Goal: Information Seeking & Learning: Learn about a topic

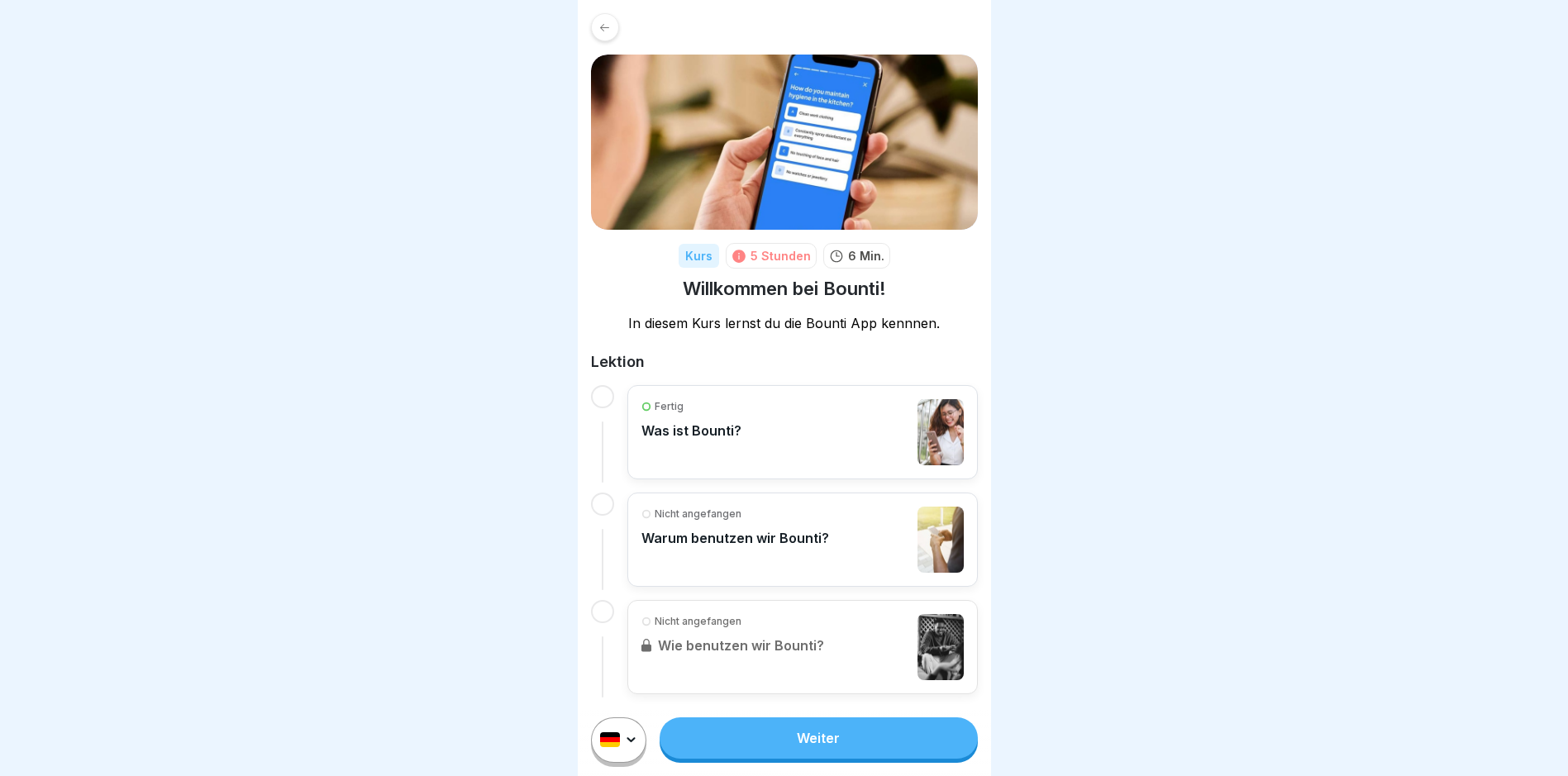
click at [820, 750] on link "Weiter" at bounding box center [818, 738] width 318 height 41
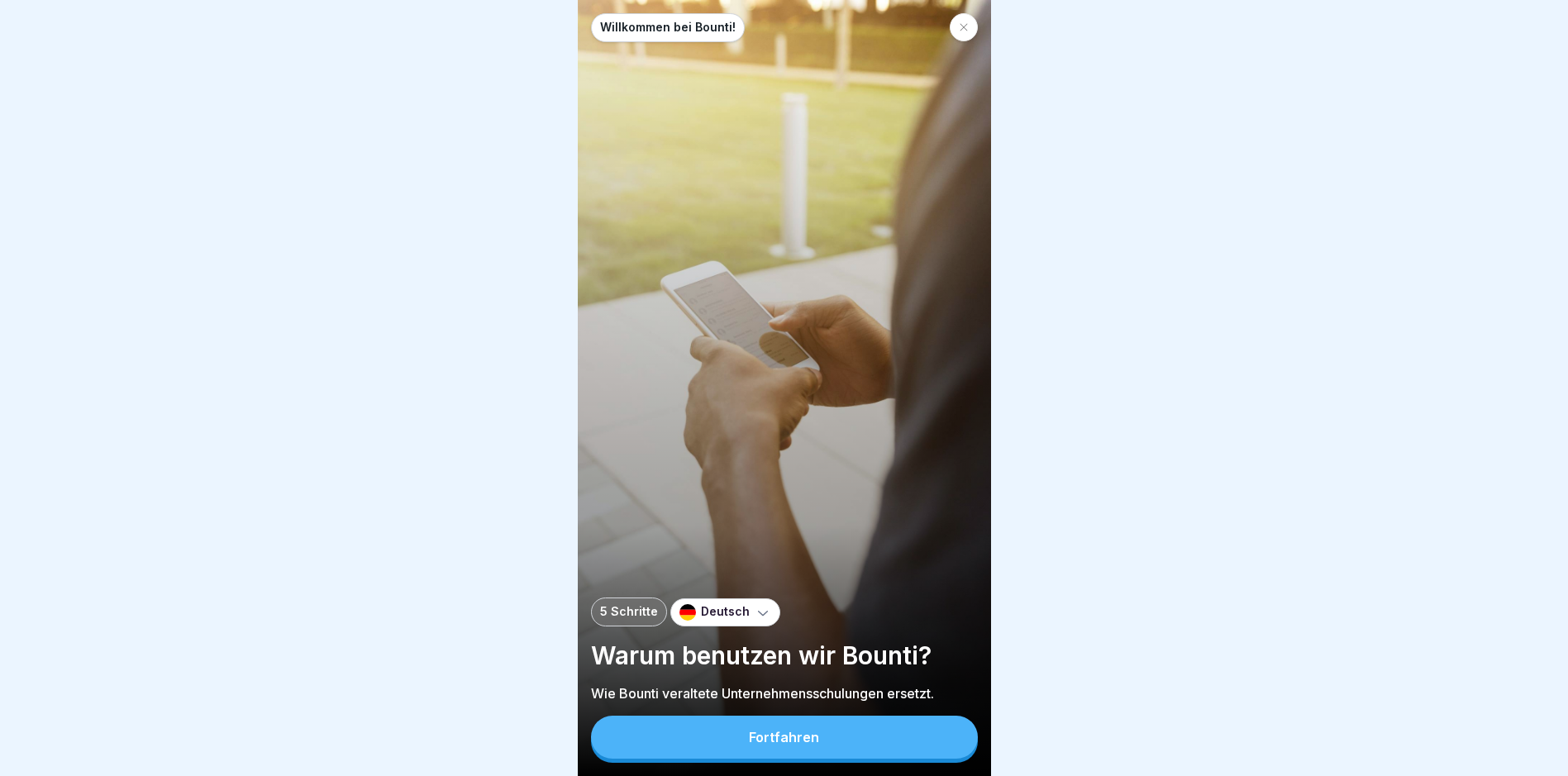
click at [820, 750] on button "Fortfahren" at bounding box center [784, 737] width 387 height 43
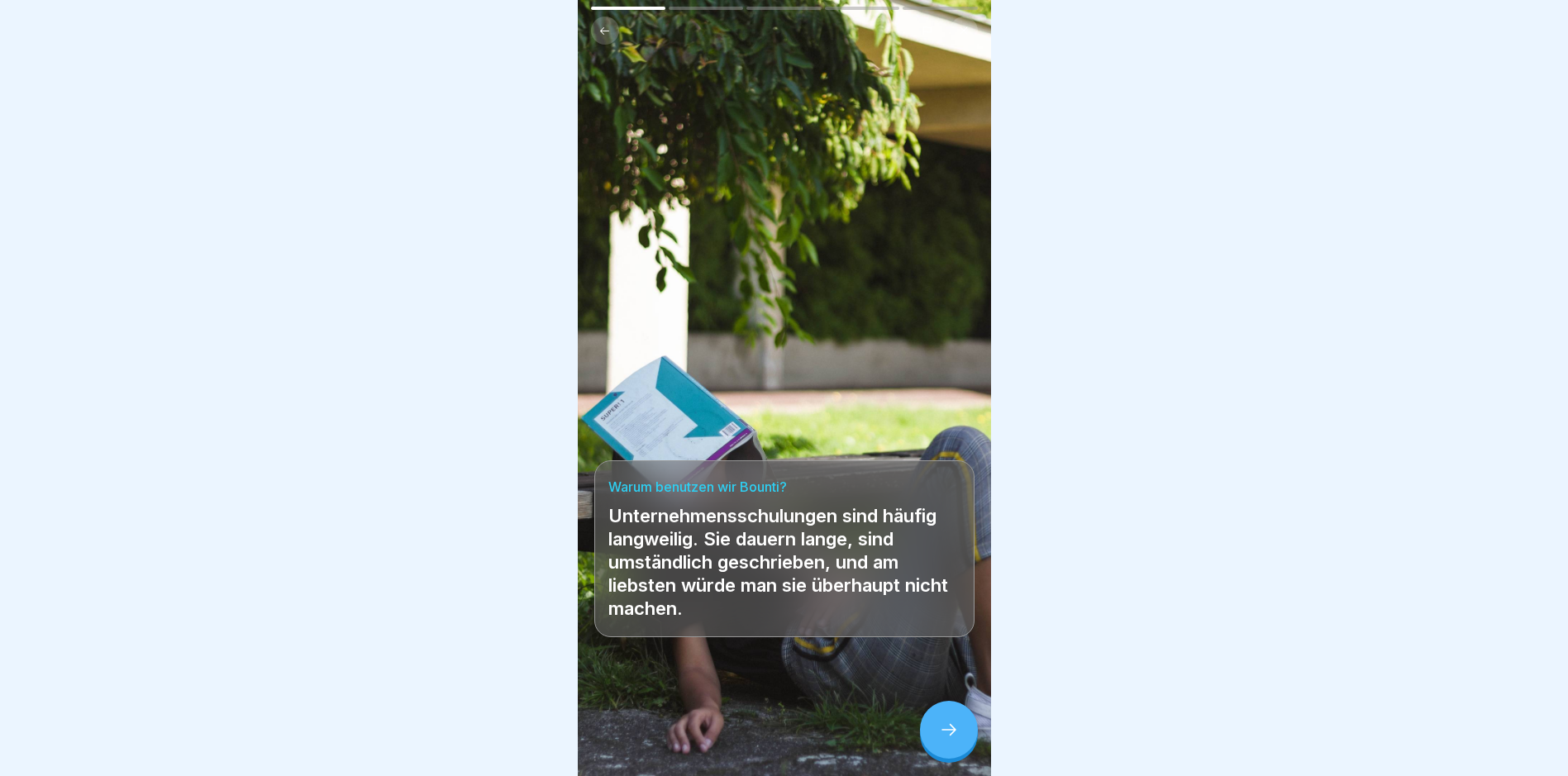
click at [966, 737] on div at bounding box center [948, 729] width 58 height 58
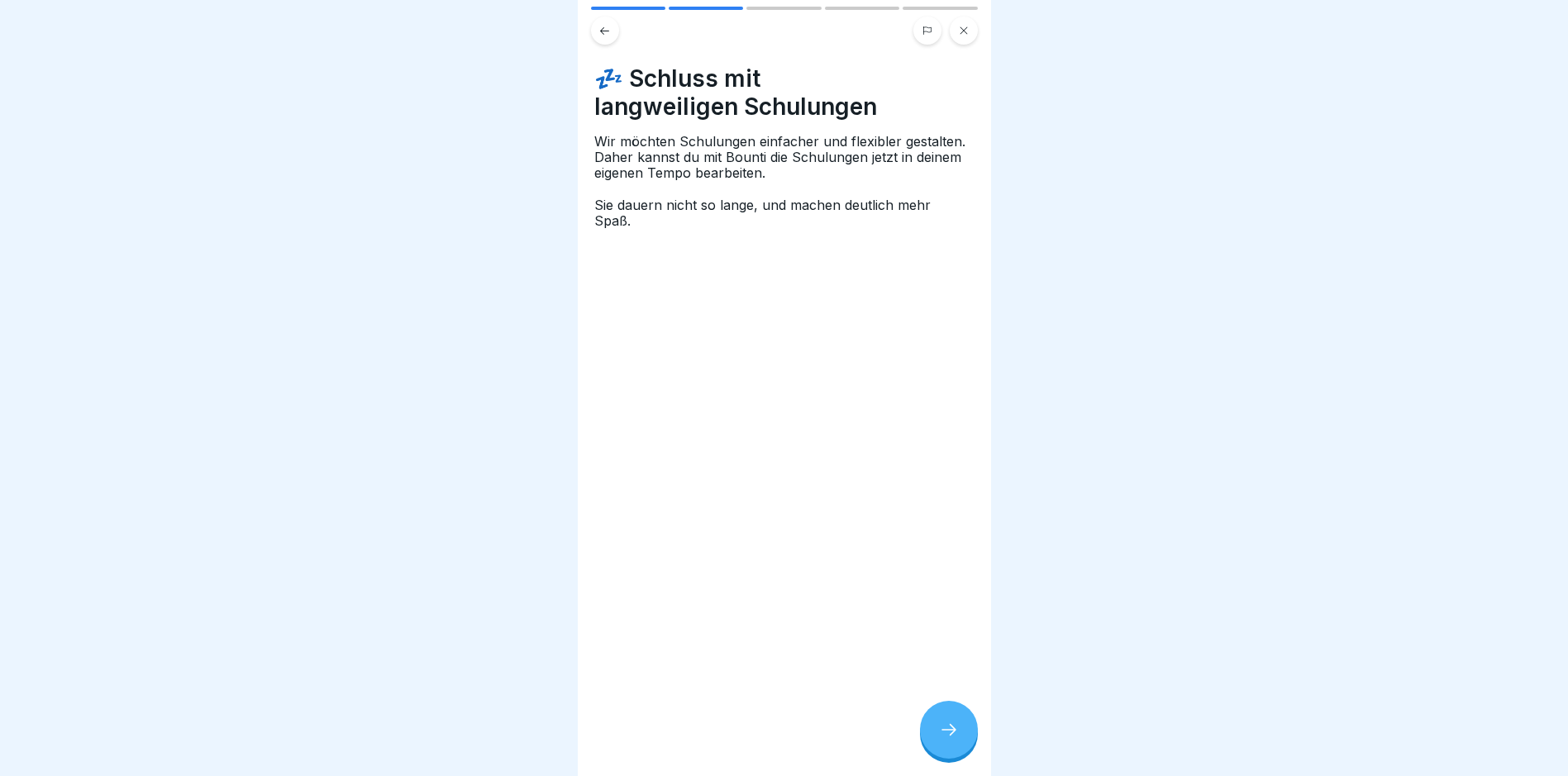
click at [936, 738] on div at bounding box center [948, 729] width 58 height 58
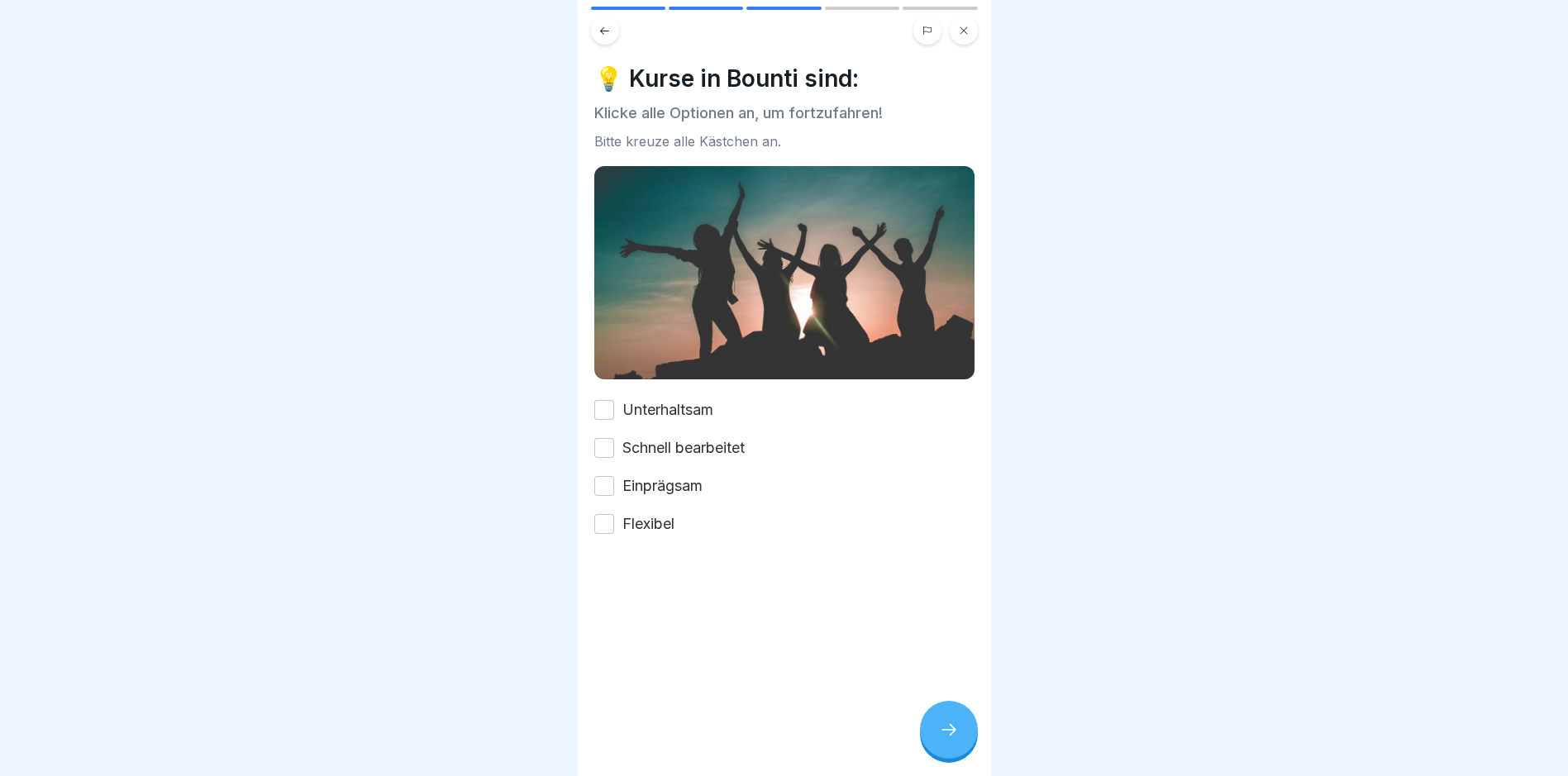
click at [610, 406] on button "Unterhaltsam" at bounding box center [604, 410] width 20 height 20
click at [605, 438] on button "Schnell bearbeitet" at bounding box center [604, 448] width 20 height 20
click at [605, 476] on button "Einprägsam" at bounding box center [604, 486] width 20 height 20
click at [600, 514] on button "Flexibel" at bounding box center [604, 524] width 20 height 20
click at [969, 751] on div at bounding box center [948, 729] width 58 height 58
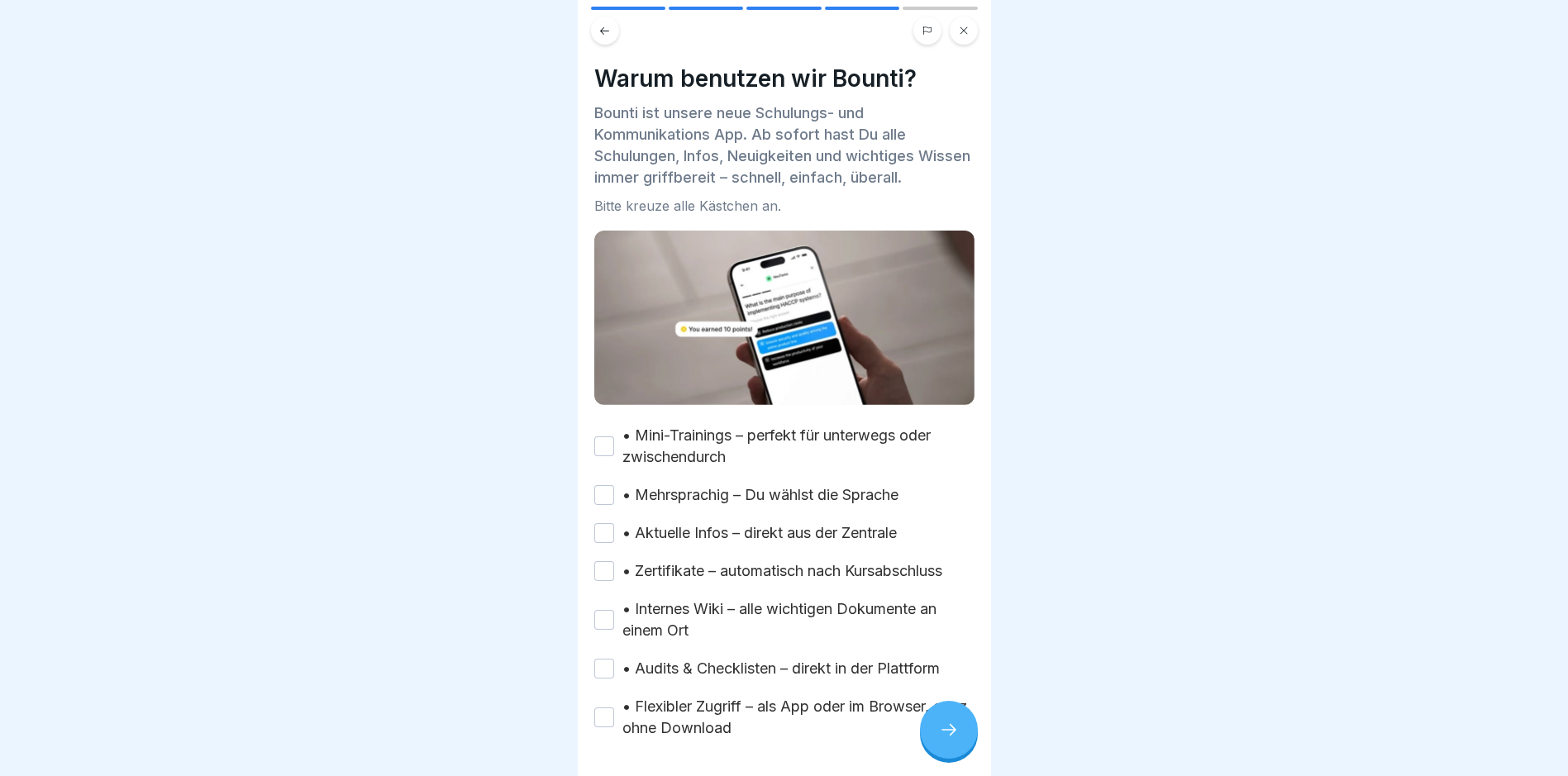
click at [605, 437] on button "• Mini-Trainings – perfekt für unterwegs oder zwischendurch" at bounding box center [604, 447] width 20 height 20
click at [611, 489] on button "• Mehrsprachig – Du wählst die Sprache" at bounding box center [604, 495] width 20 height 20
click at [603, 523] on button "• Aktuelle Infos – direkt aus der Zentrale" at bounding box center [604, 534] width 20 height 20
click at [610, 571] on button "• Zertifikate – automatisch nach Kursabschluss" at bounding box center [604, 571] width 20 height 20
click at [601, 601] on div "• Internes Wiki – alle wichtigen Dokumente an einem Ort" at bounding box center [784, 620] width 380 height 43
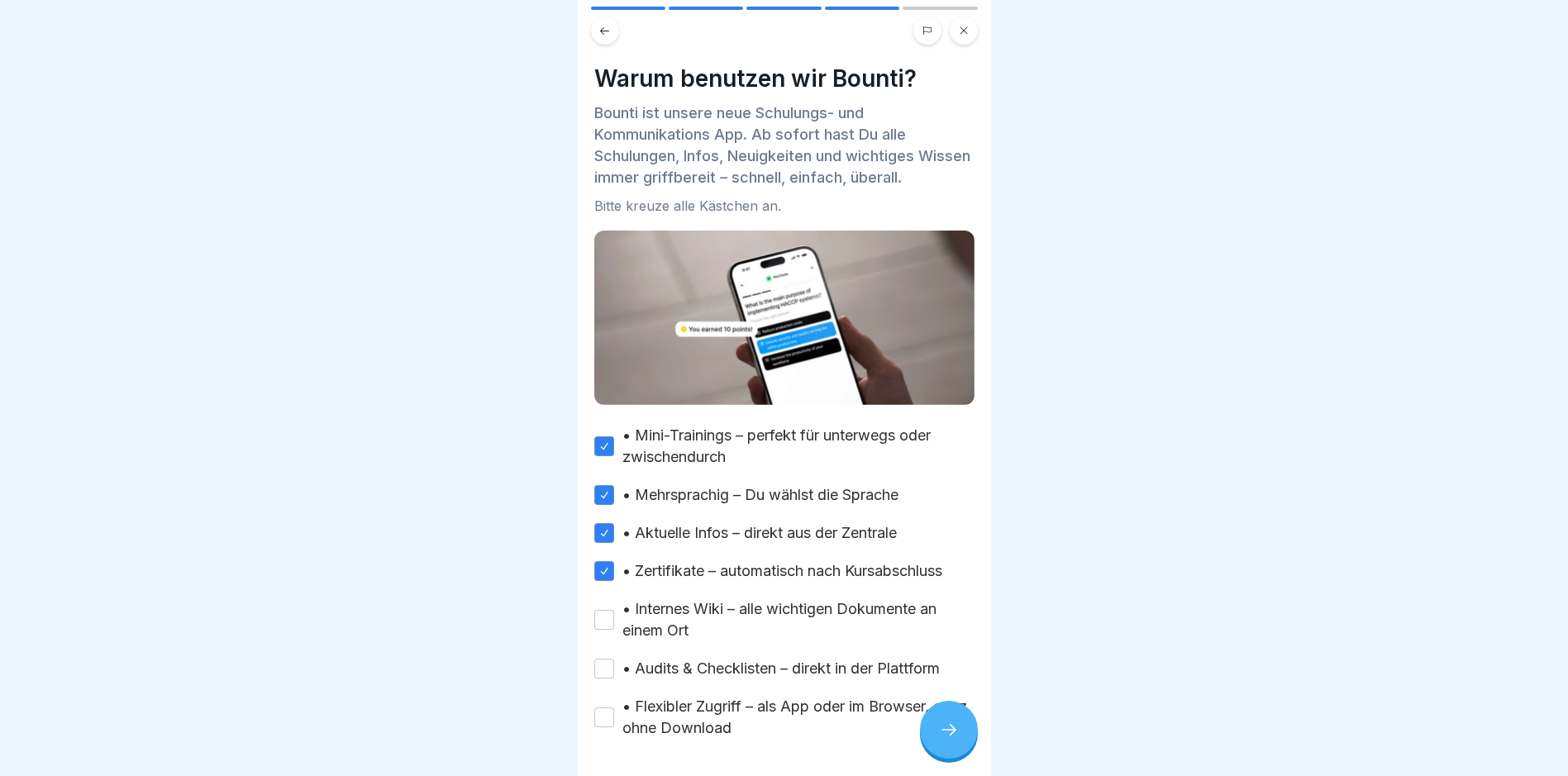
click at [602, 612] on button "• Internes Wiki – alle wichtigen Dokumente an einem Ort" at bounding box center [604, 620] width 20 height 20
click at [602, 671] on button "• Audits & Checklisten – direkt in der Plattform" at bounding box center [604, 669] width 20 height 20
click at [600, 707] on button "• Flexibler Zugriff – als App oder im Browser, ganz ohne Download" at bounding box center [604, 717] width 20 height 20
click at [927, 743] on div at bounding box center [948, 729] width 58 height 58
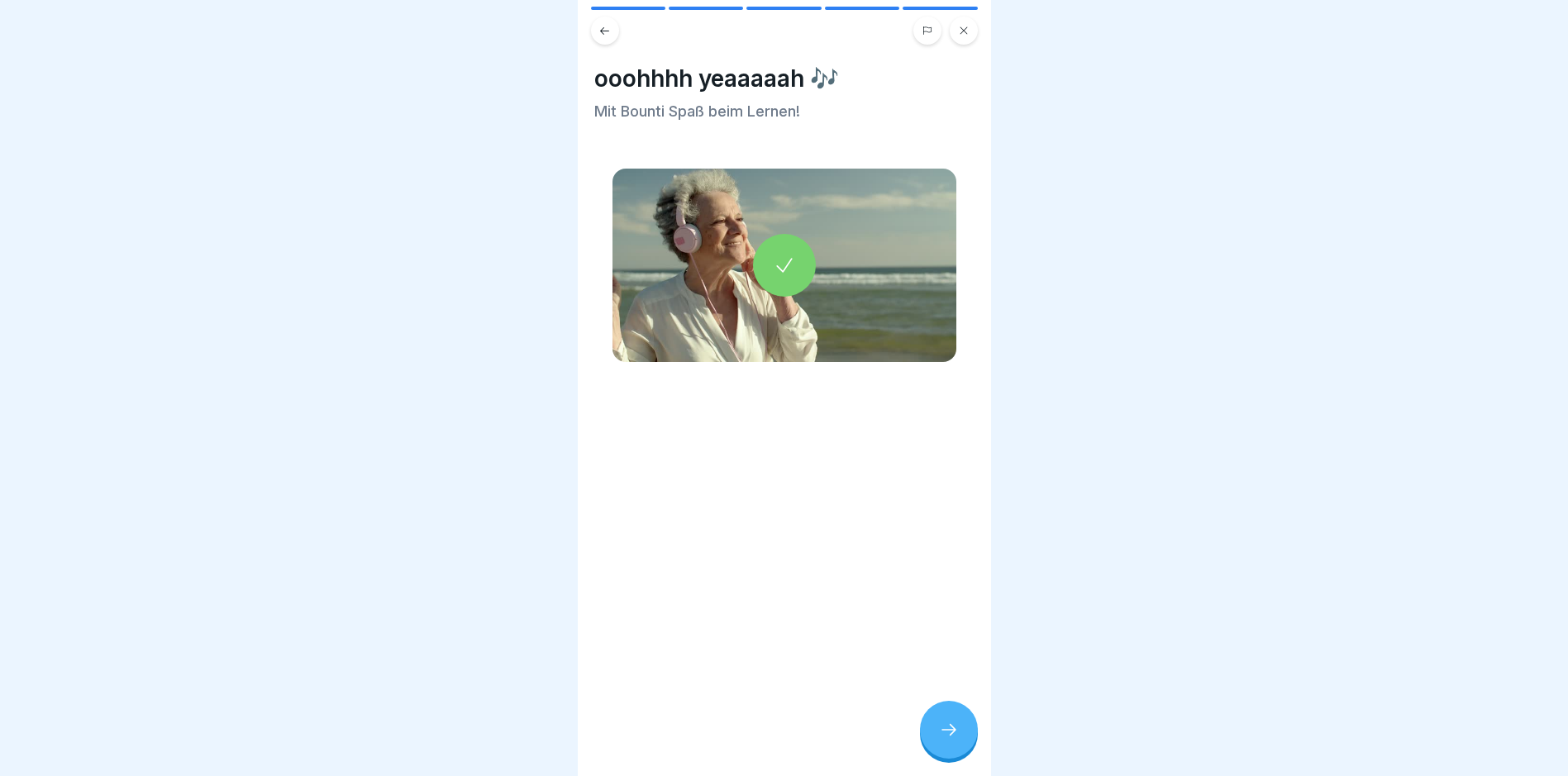
click at [947, 755] on div at bounding box center [948, 729] width 58 height 58
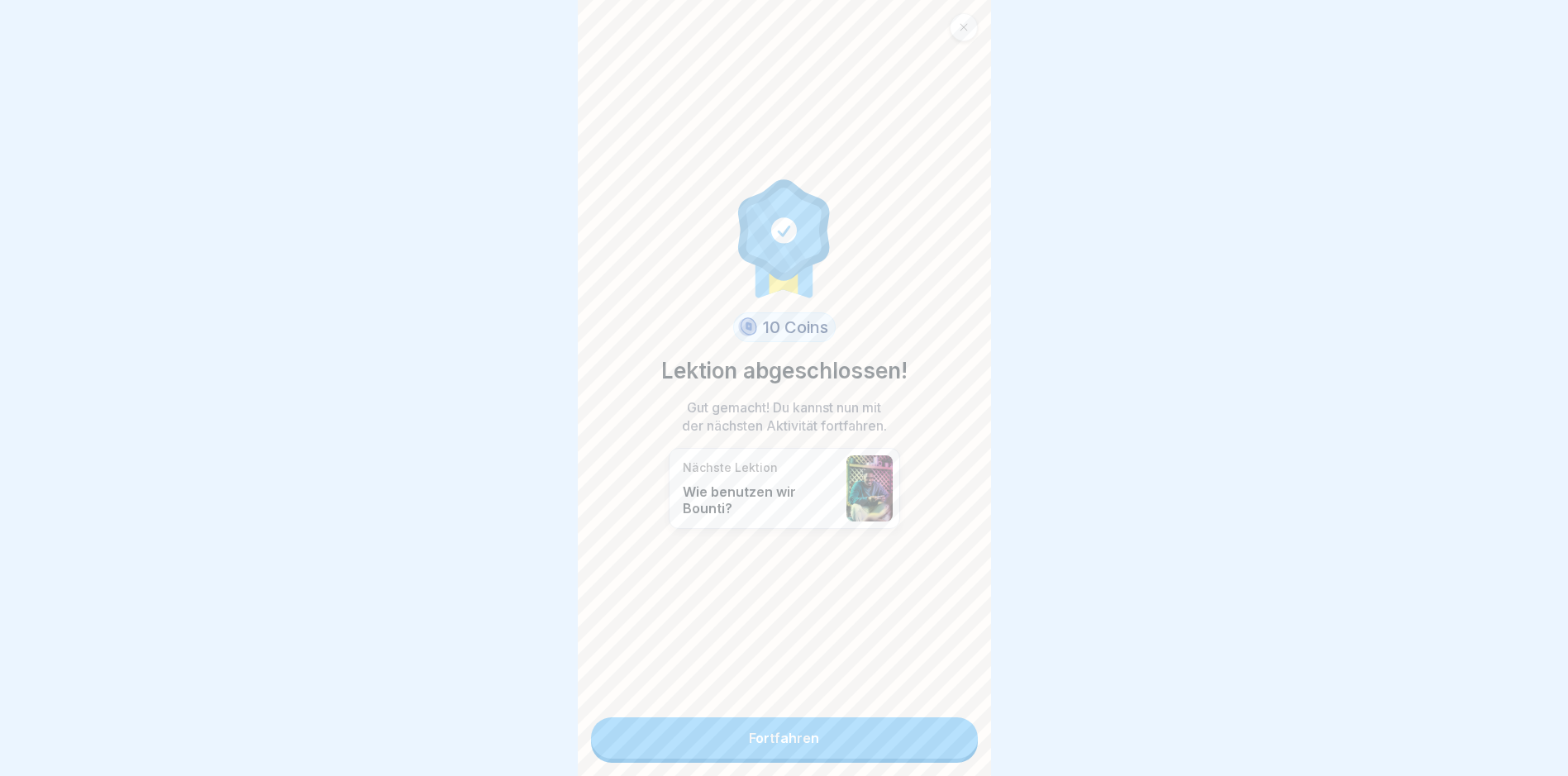
click at [861, 751] on link "Fortfahren" at bounding box center [784, 738] width 387 height 41
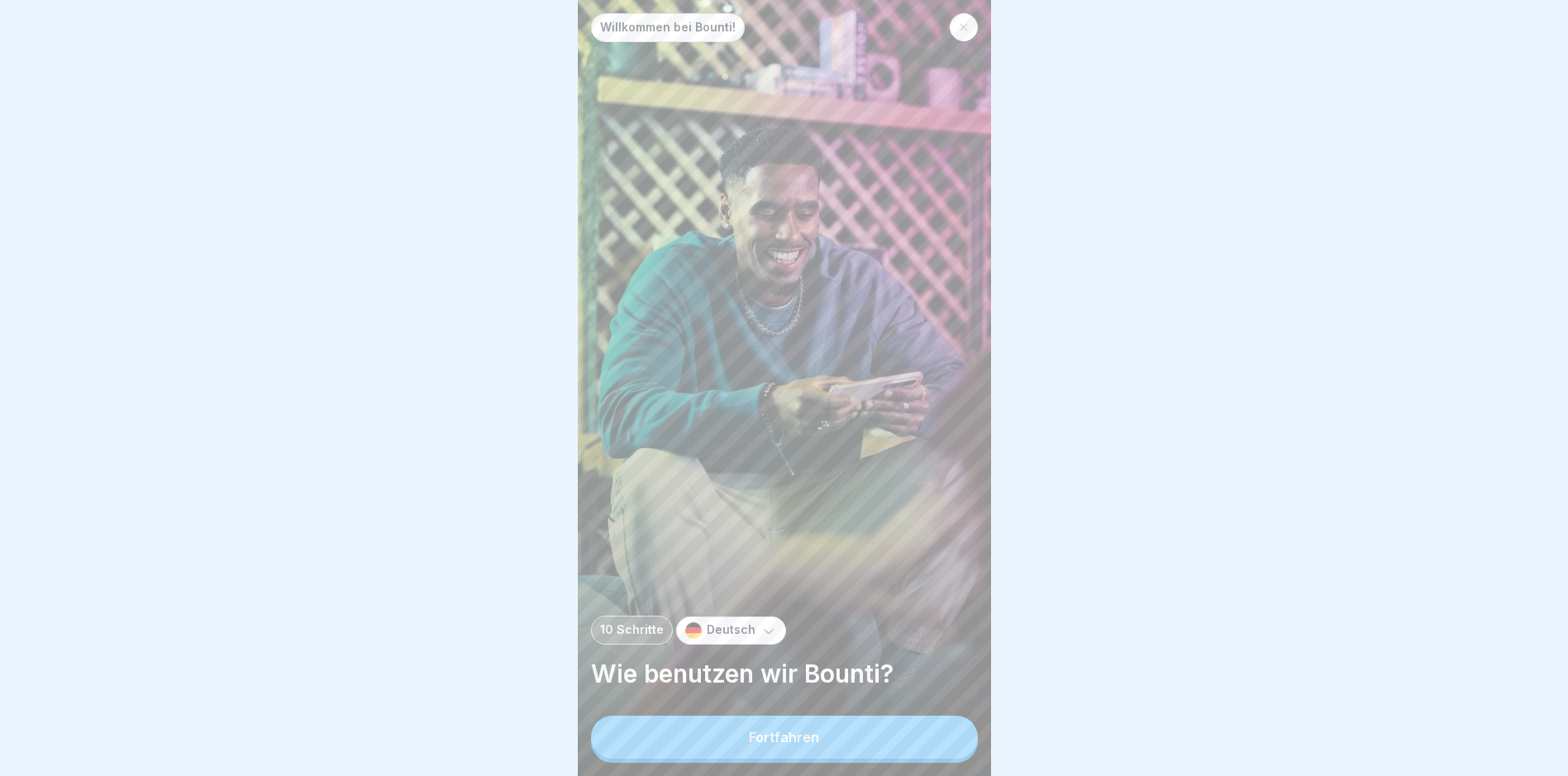
scroll to position [13, 0]
click at [811, 749] on button "Fortfahren" at bounding box center [784, 737] width 387 height 43
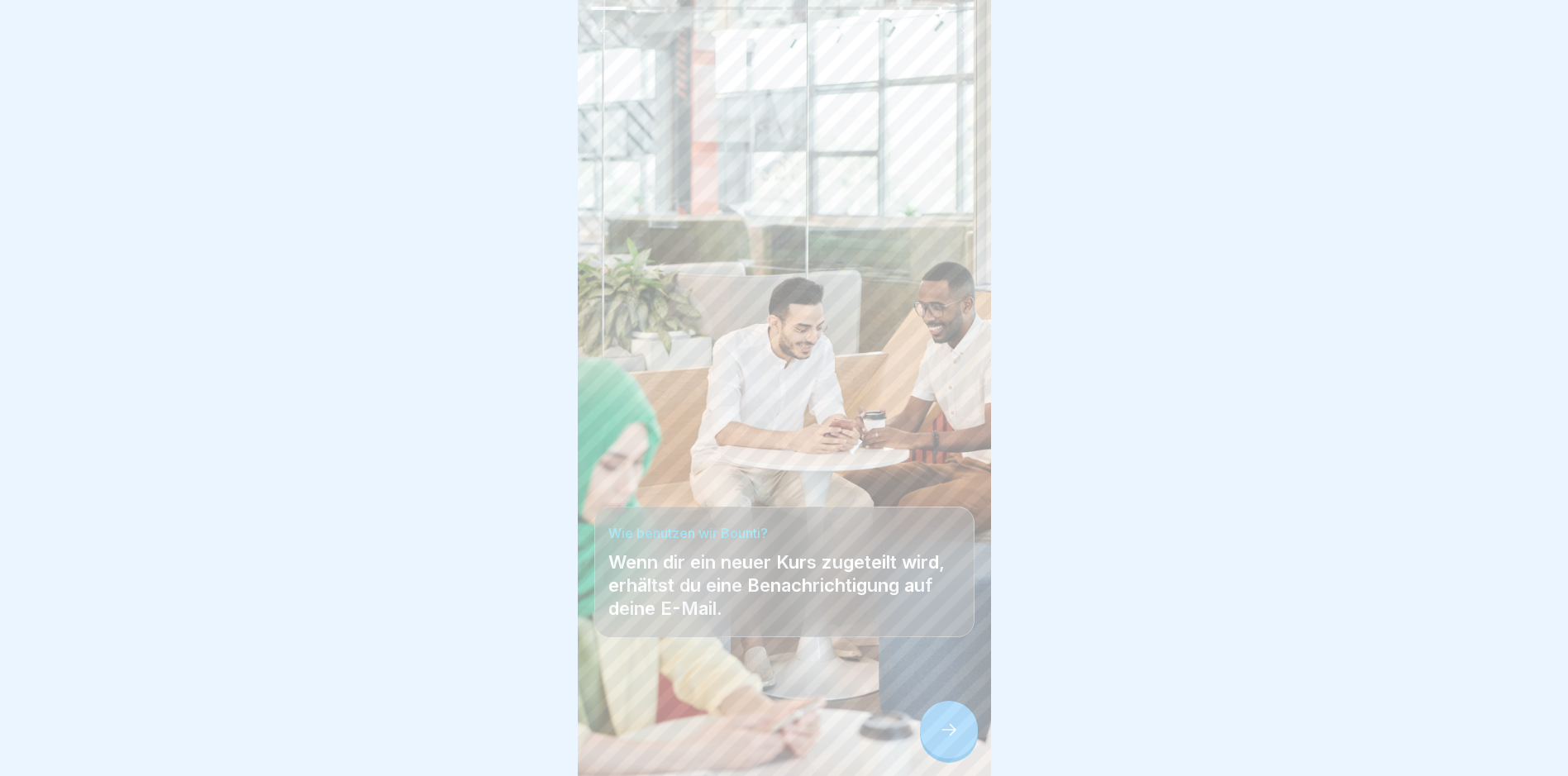
click at [942, 718] on div at bounding box center [948, 729] width 58 height 58
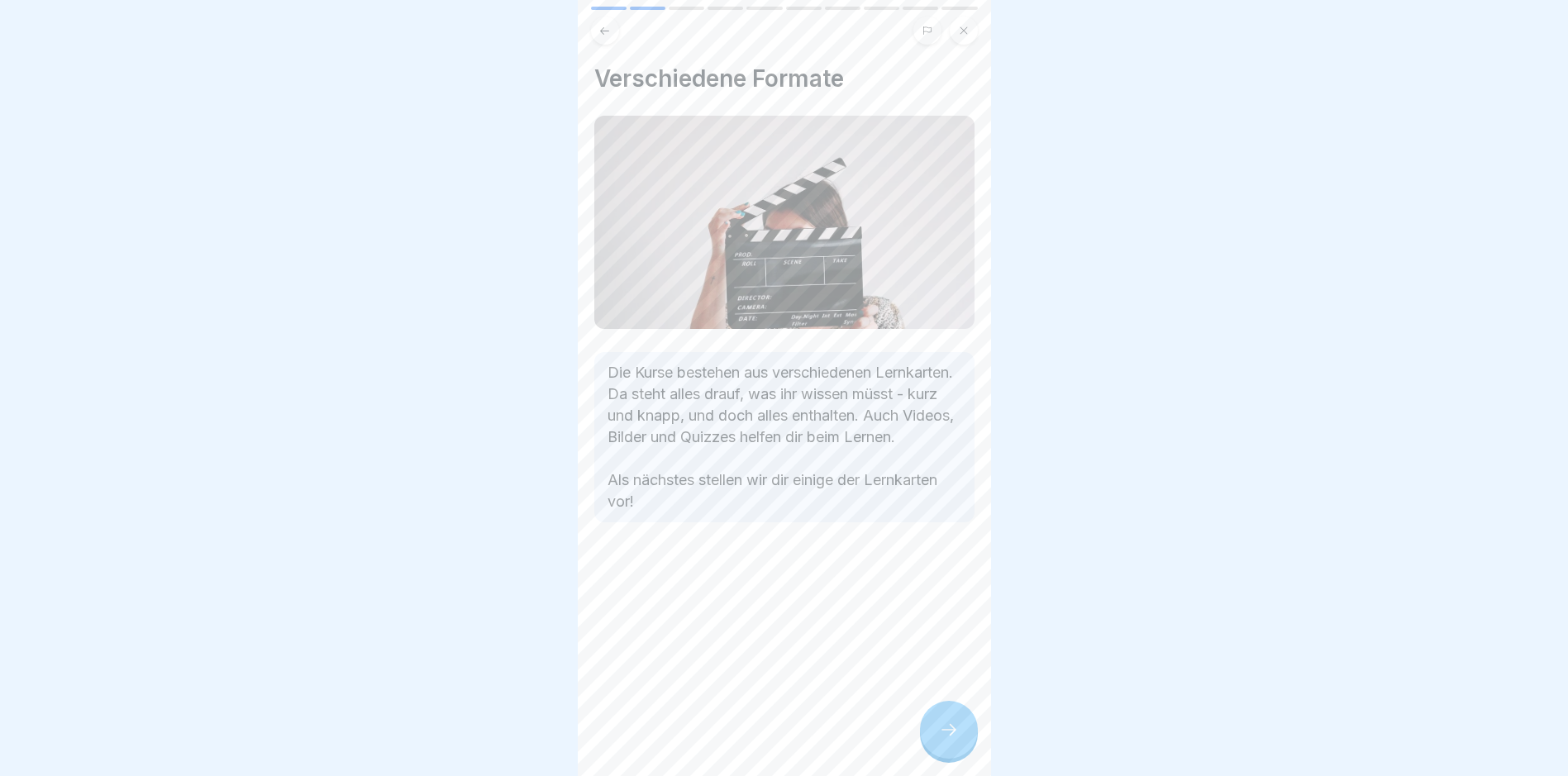
click at [942, 718] on div at bounding box center [948, 729] width 58 height 58
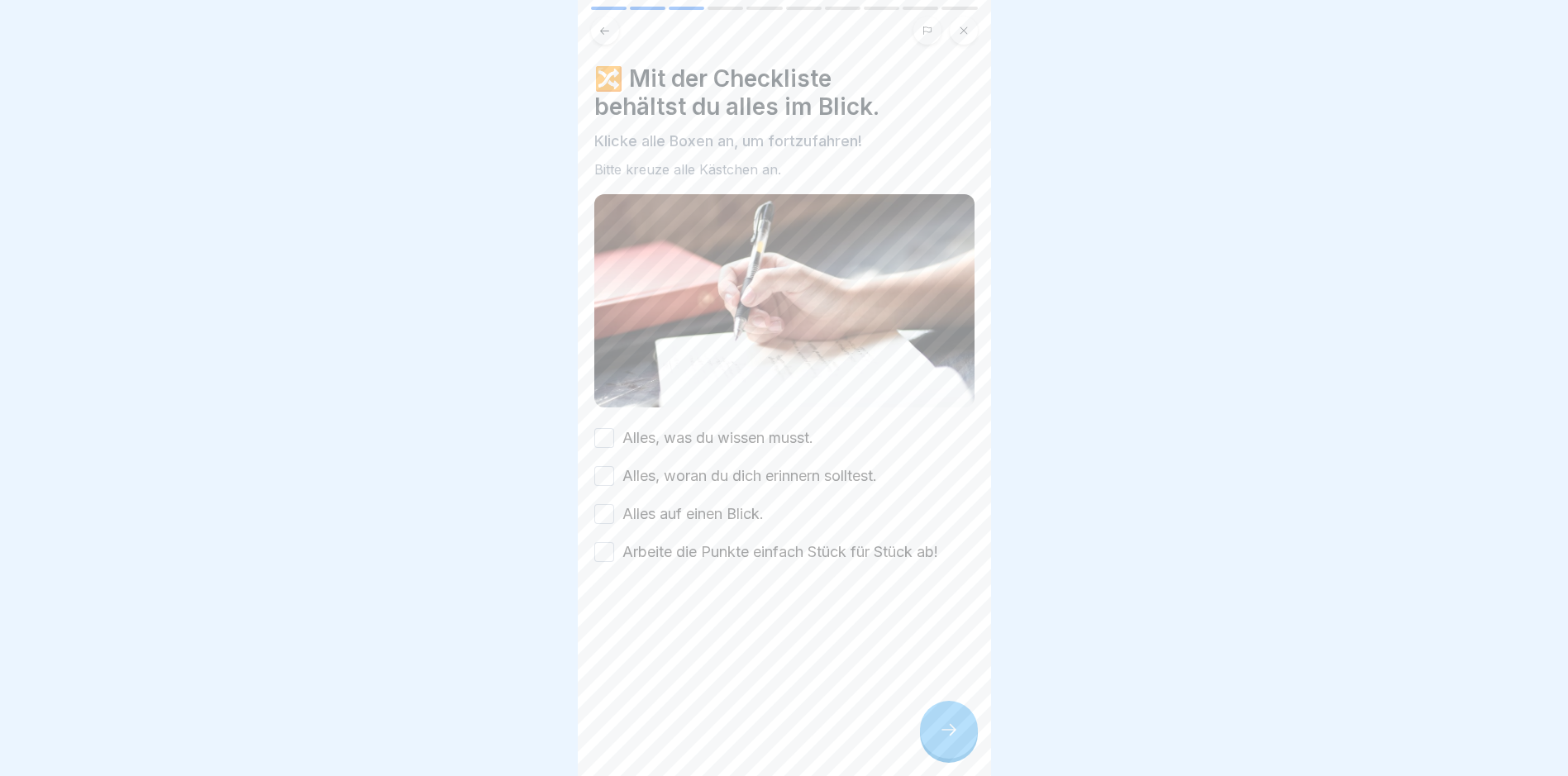
click at [591, 415] on div "🔀 Mit der Checkliste behältst du alles im Blick. Klicke alle Boxen an, um fortz…" at bounding box center [784, 388] width 414 height 776
click at [607, 427] on div "Alles, was du wissen musst." at bounding box center [703, 437] width 219 height 21
click at [598, 428] on button "Alles, was du wissen musst." at bounding box center [604, 438] width 20 height 20
click at [599, 466] on button "Alles, woran du dich erinnern solltest." at bounding box center [604, 476] width 20 height 20
click at [602, 504] on button "Alles auf einen Blick." at bounding box center [604, 514] width 20 height 20
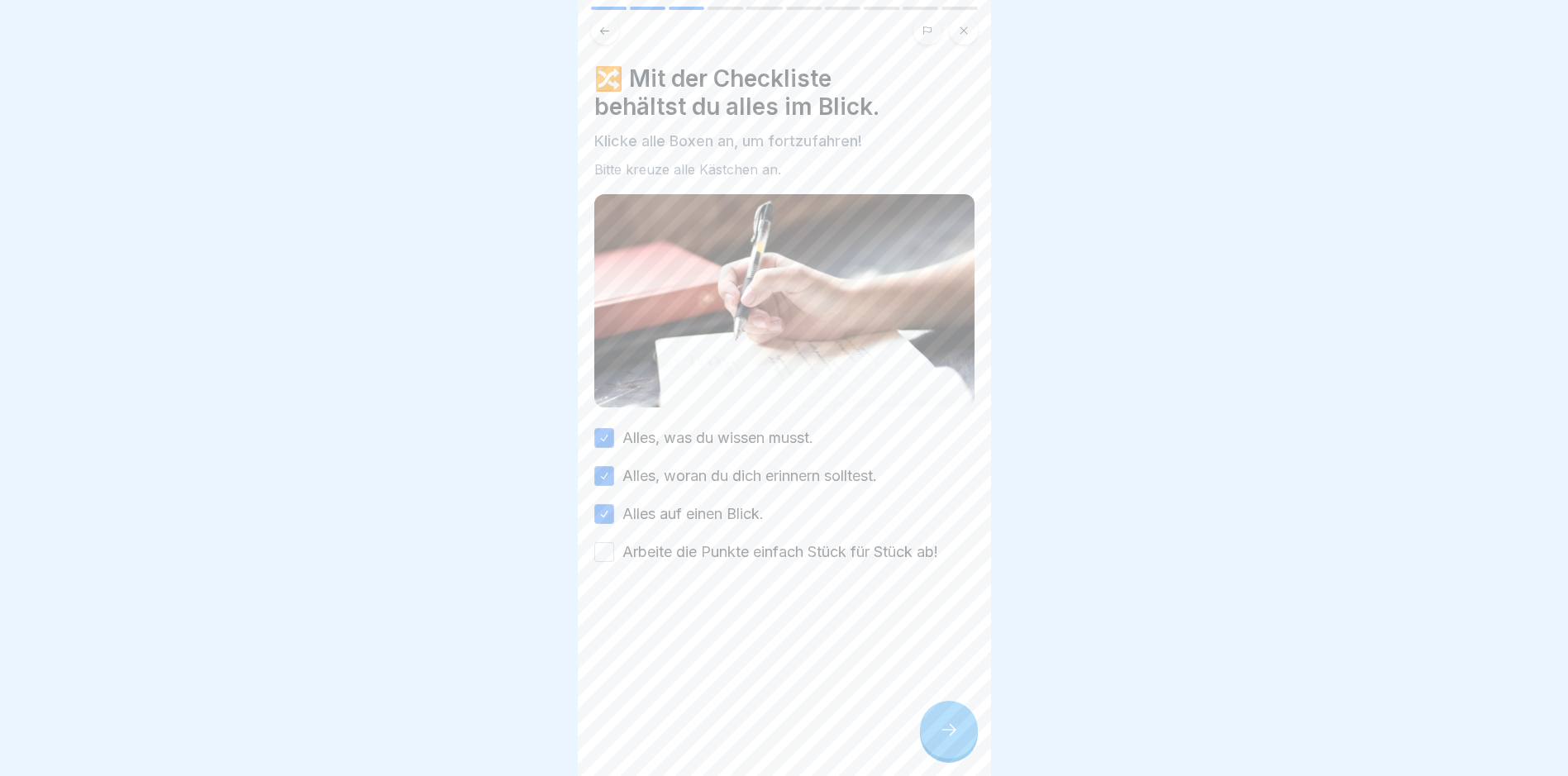
click at [603, 519] on div "Alles, was du wissen musst. Alles, woran du dich erinnern solltest. Alles auf e…" at bounding box center [784, 495] width 380 height 135
click at [606, 542] on button "Arbeite die Punkte einfach Stück für Stück ab!" at bounding box center [604, 552] width 20 height 20
click at [926, 738] on div at bounding box center [948, 729] width 58 height 58
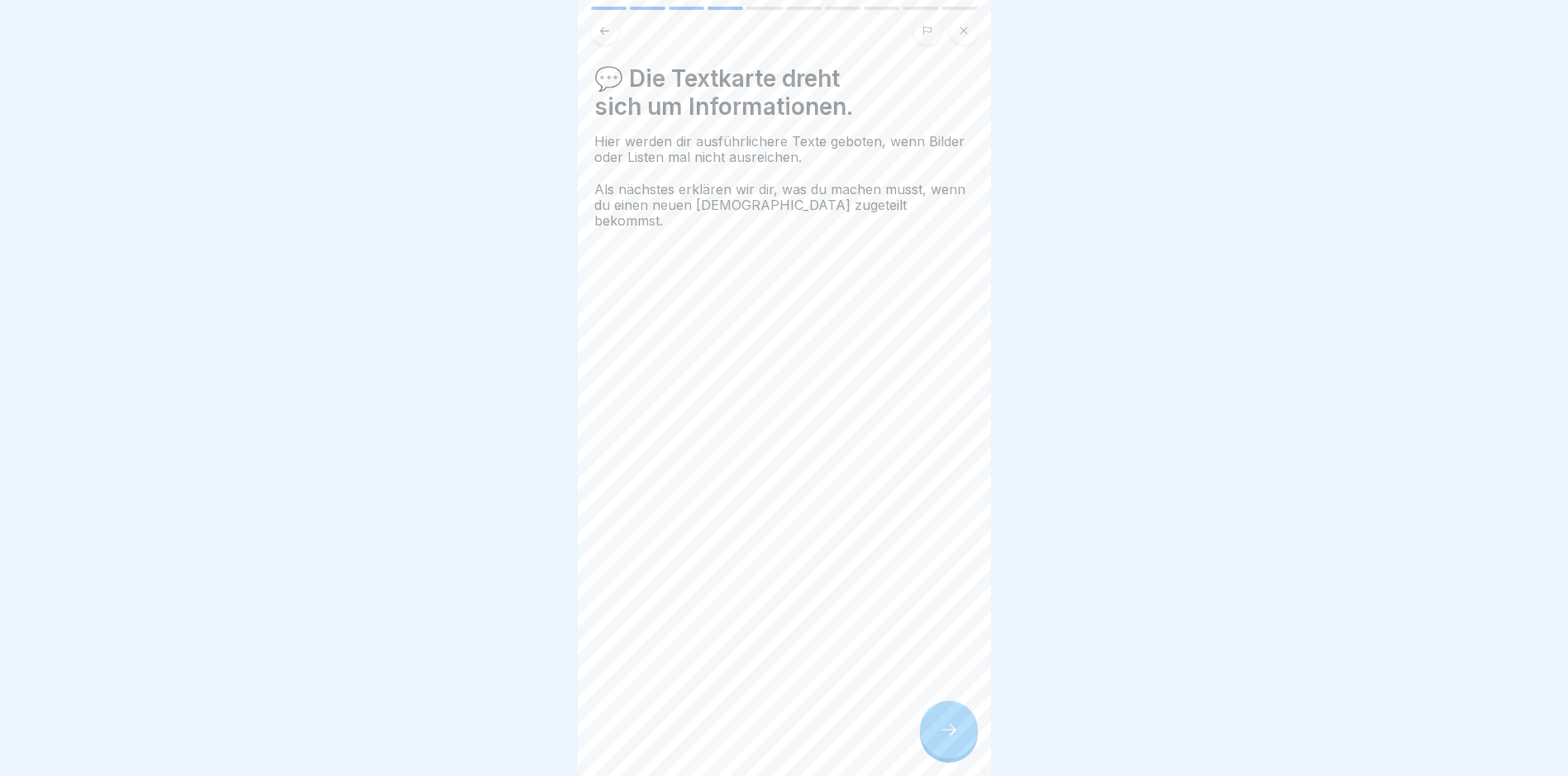
click at [933, 744] on div at bounding box center [948, 729] width 58 height 58
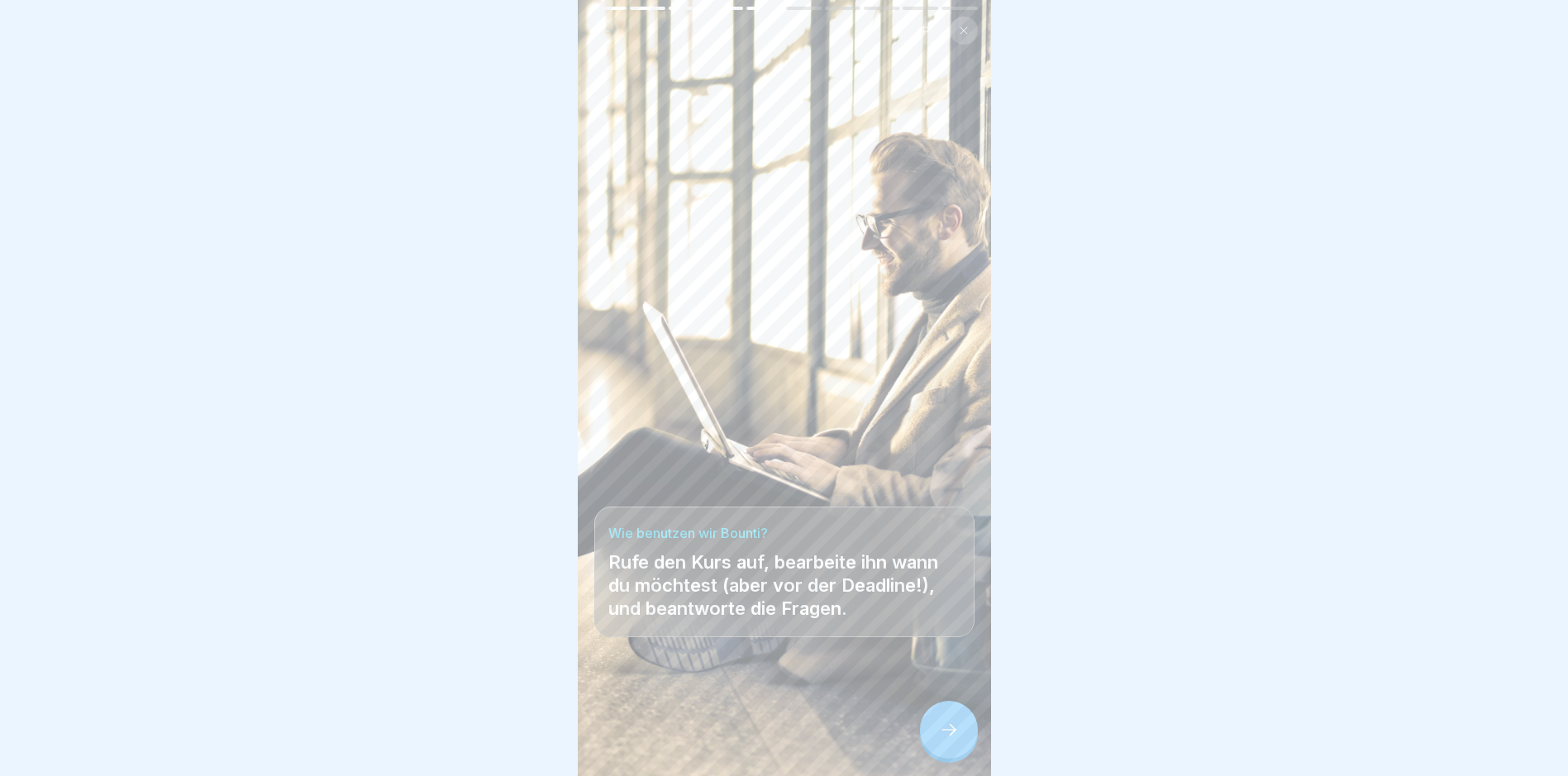
click at [936, 739] on div at bounding box center [948, 729] width 58 height 58
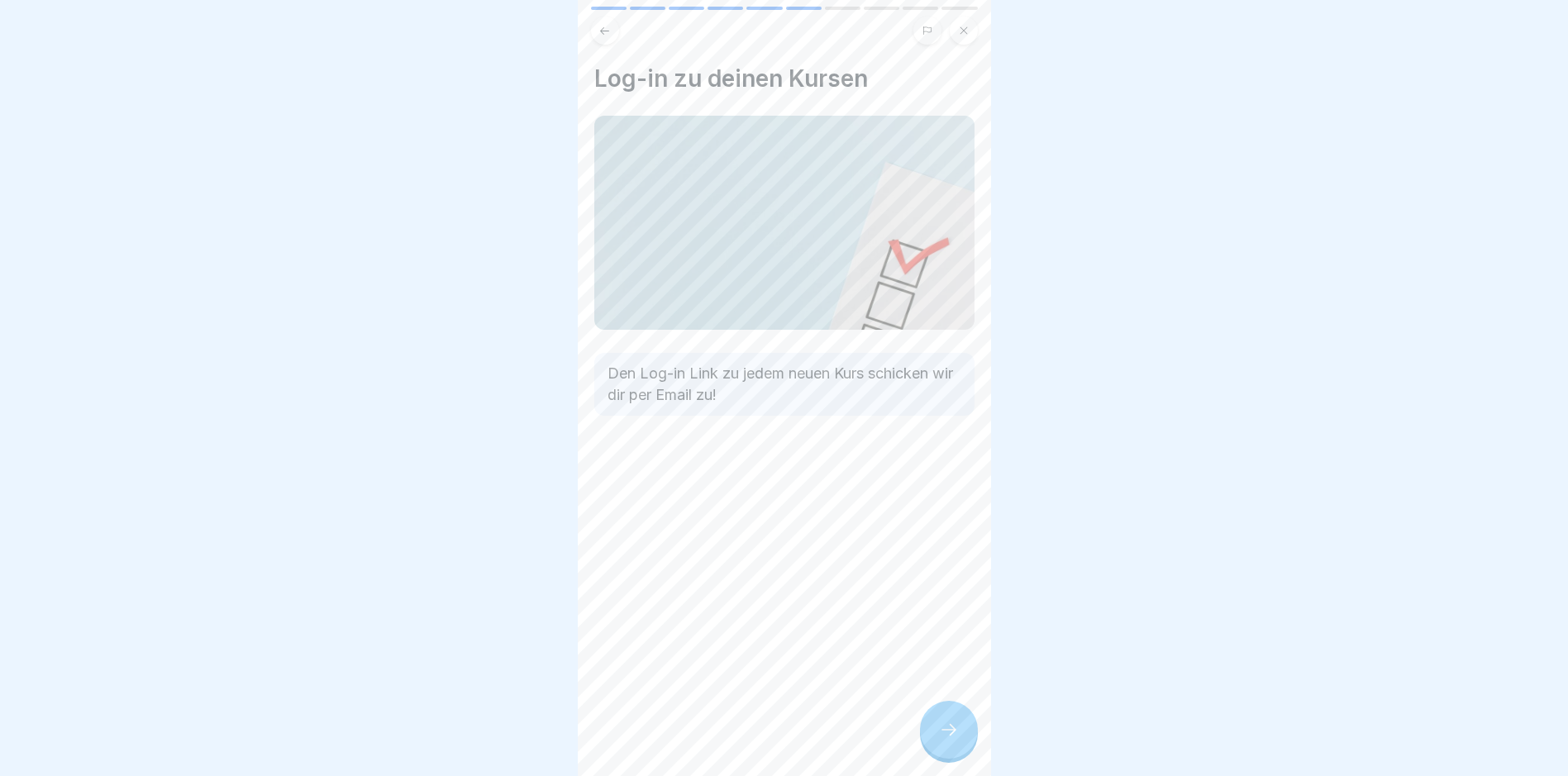
click at [936, 739] on div at bounding box center [948, 729] width 58 height 58
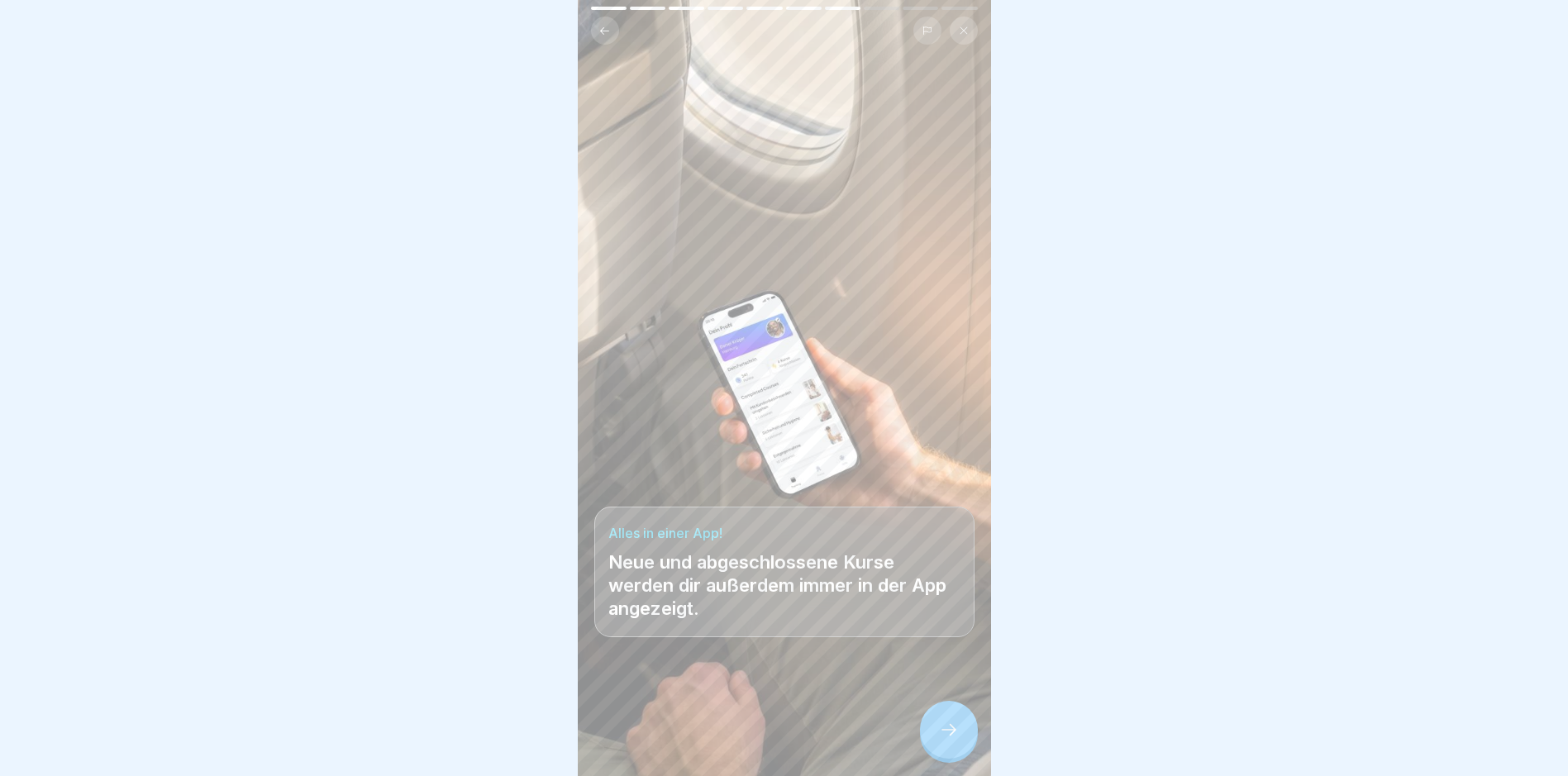
click at [936, 739] on div at bounding box center [948, 729] width 58 height 58
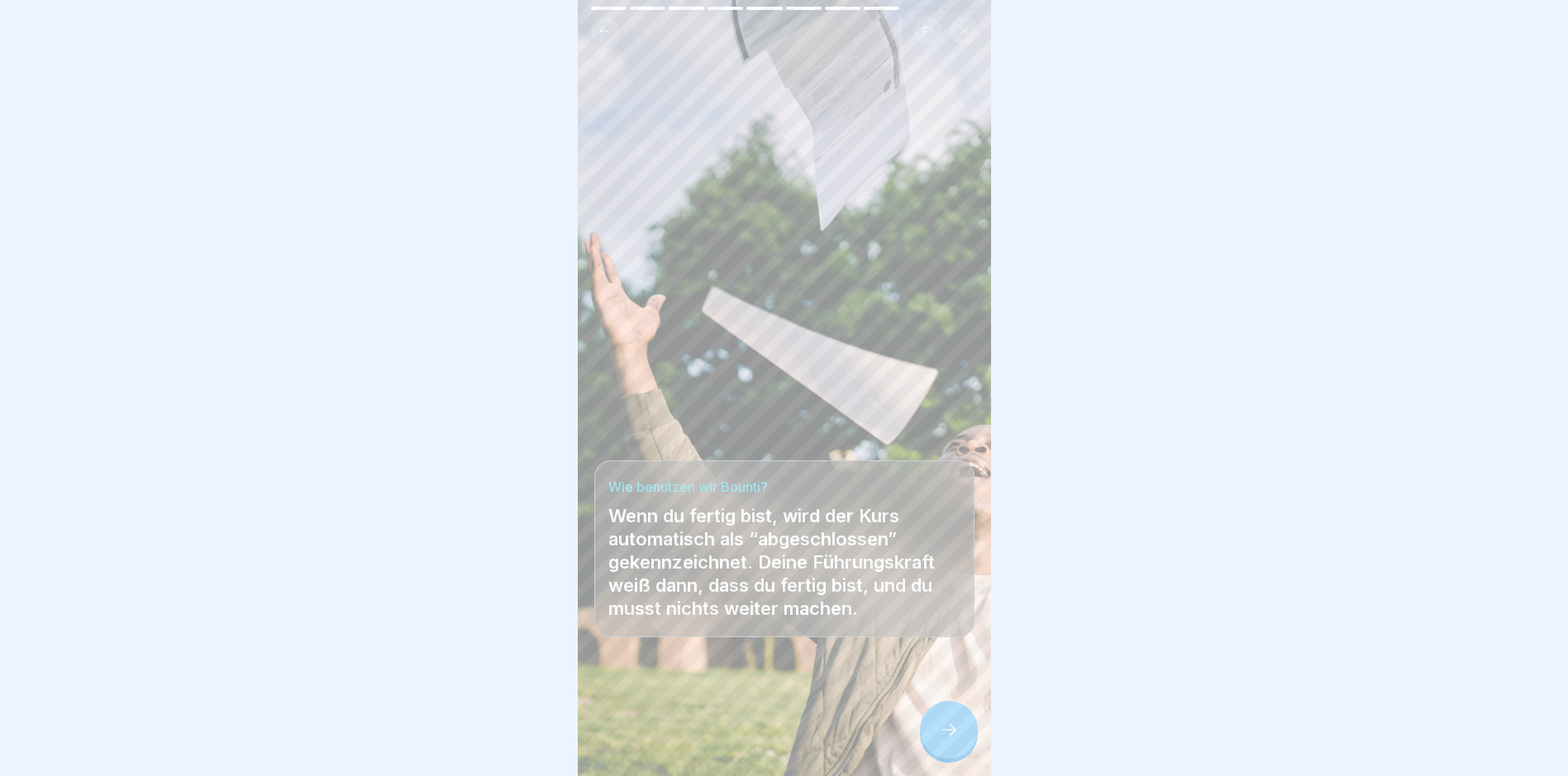
click at [936, 739] on div at bounding box center [948, 729] width 58 height 58
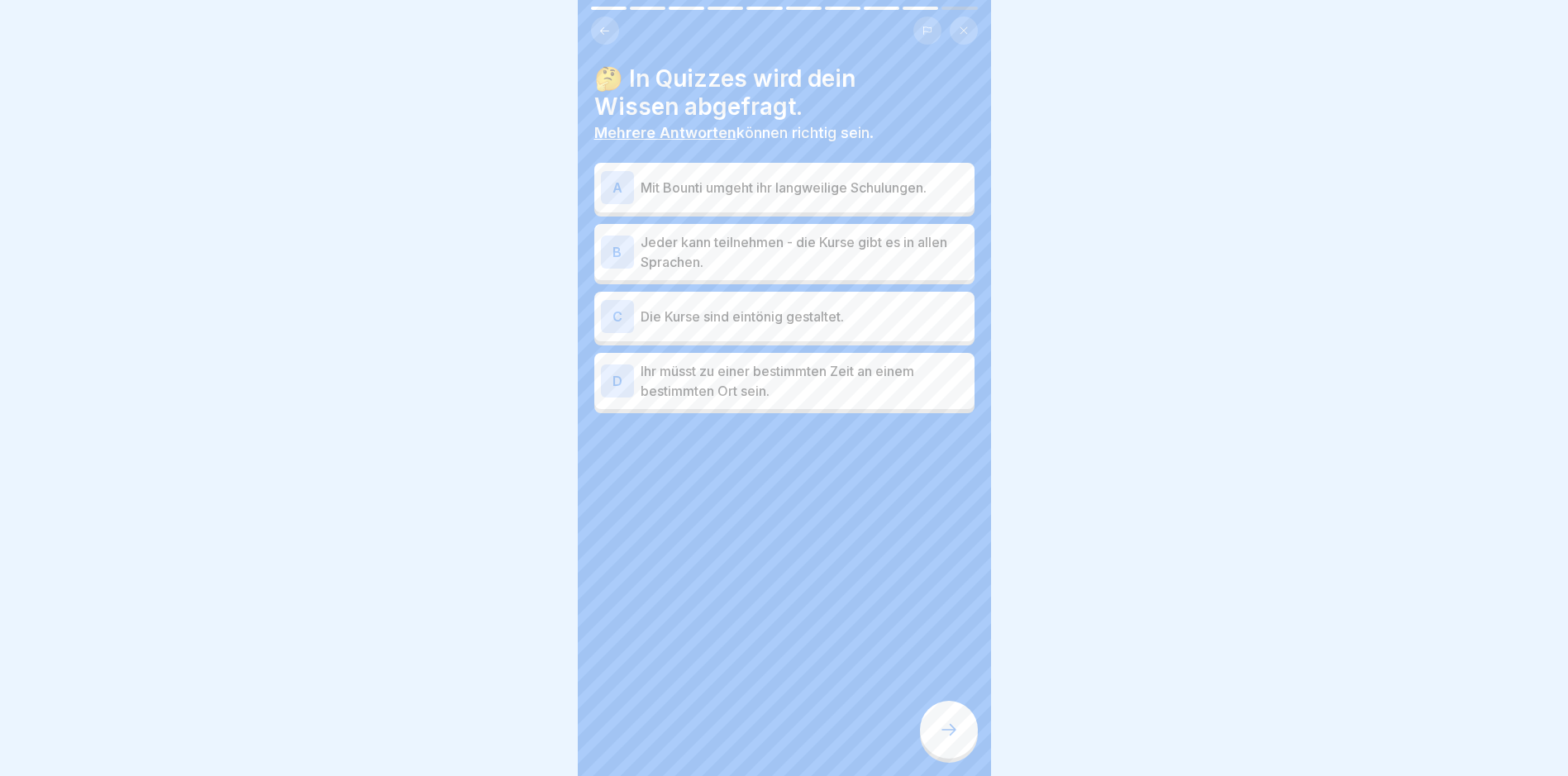
click at [936, 739] on div at bounding box center [948, 729] width 58 height 58
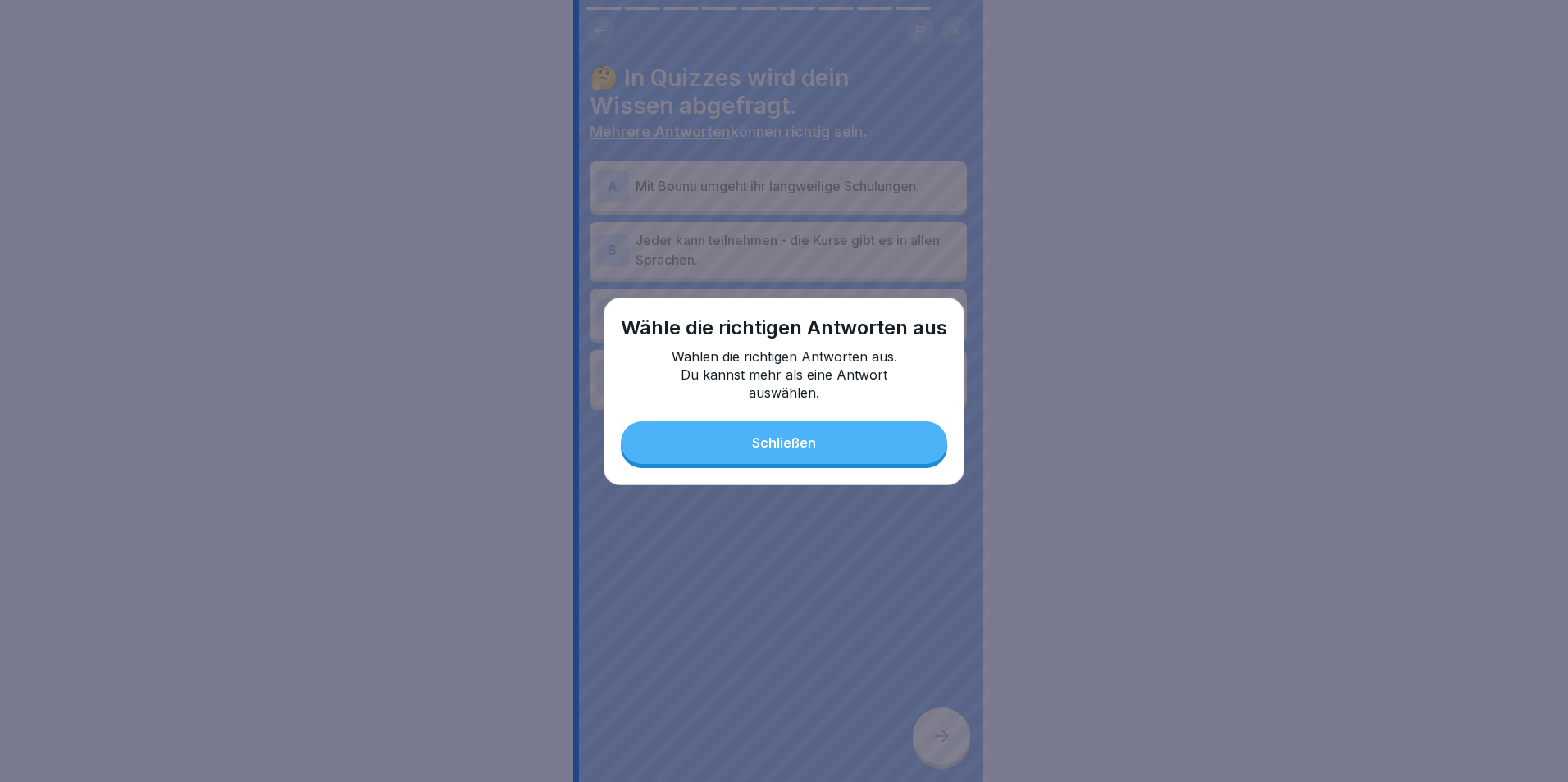
click at [814, 451] on button "Schließen" at bounding box center [784, 442] width 326 height 43
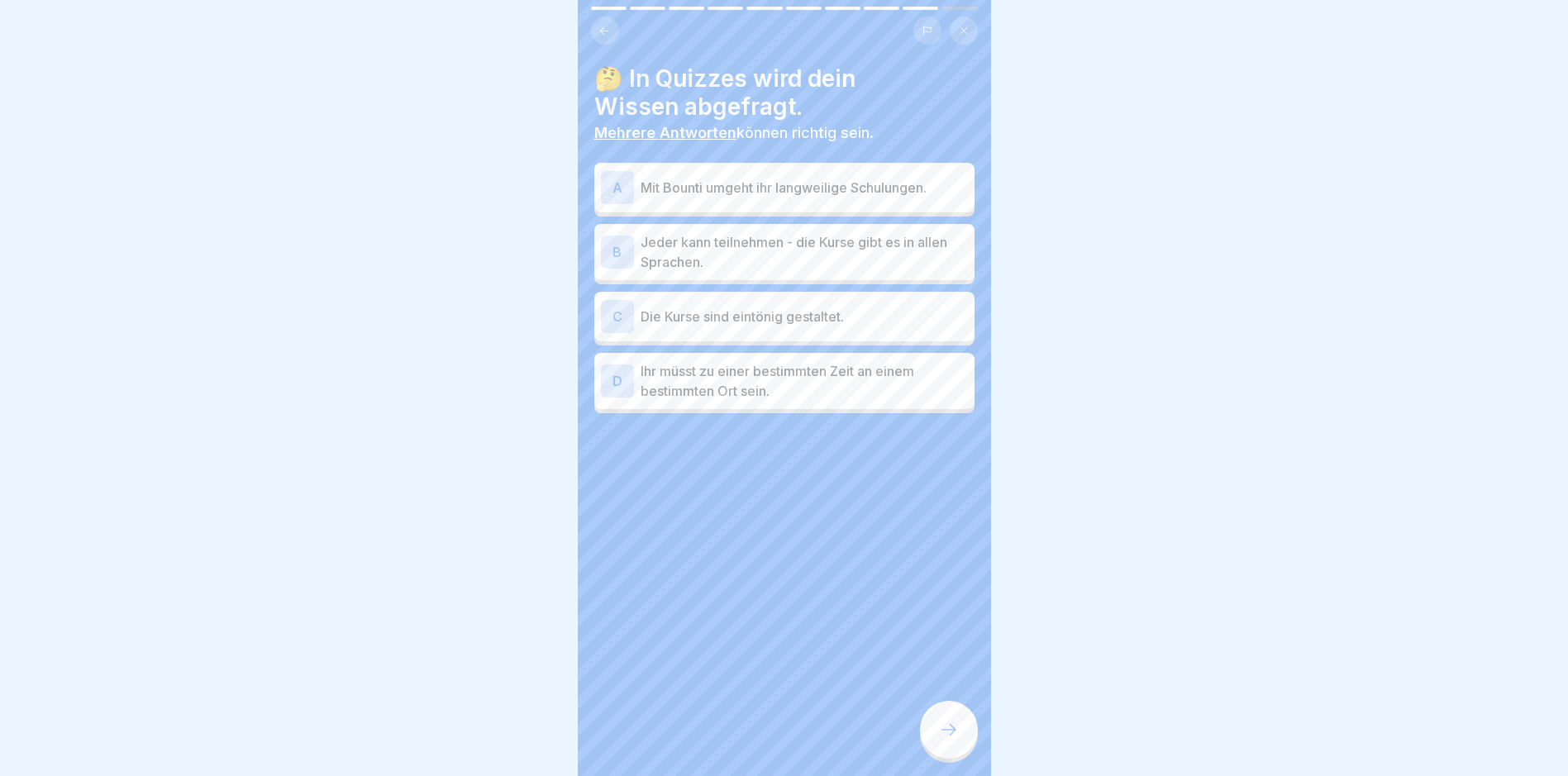
click at [766, 187] on p "Mit Bounti umgeht ihr langweilige Schulungen." at bounding box center [805, 188] width 328 height 20
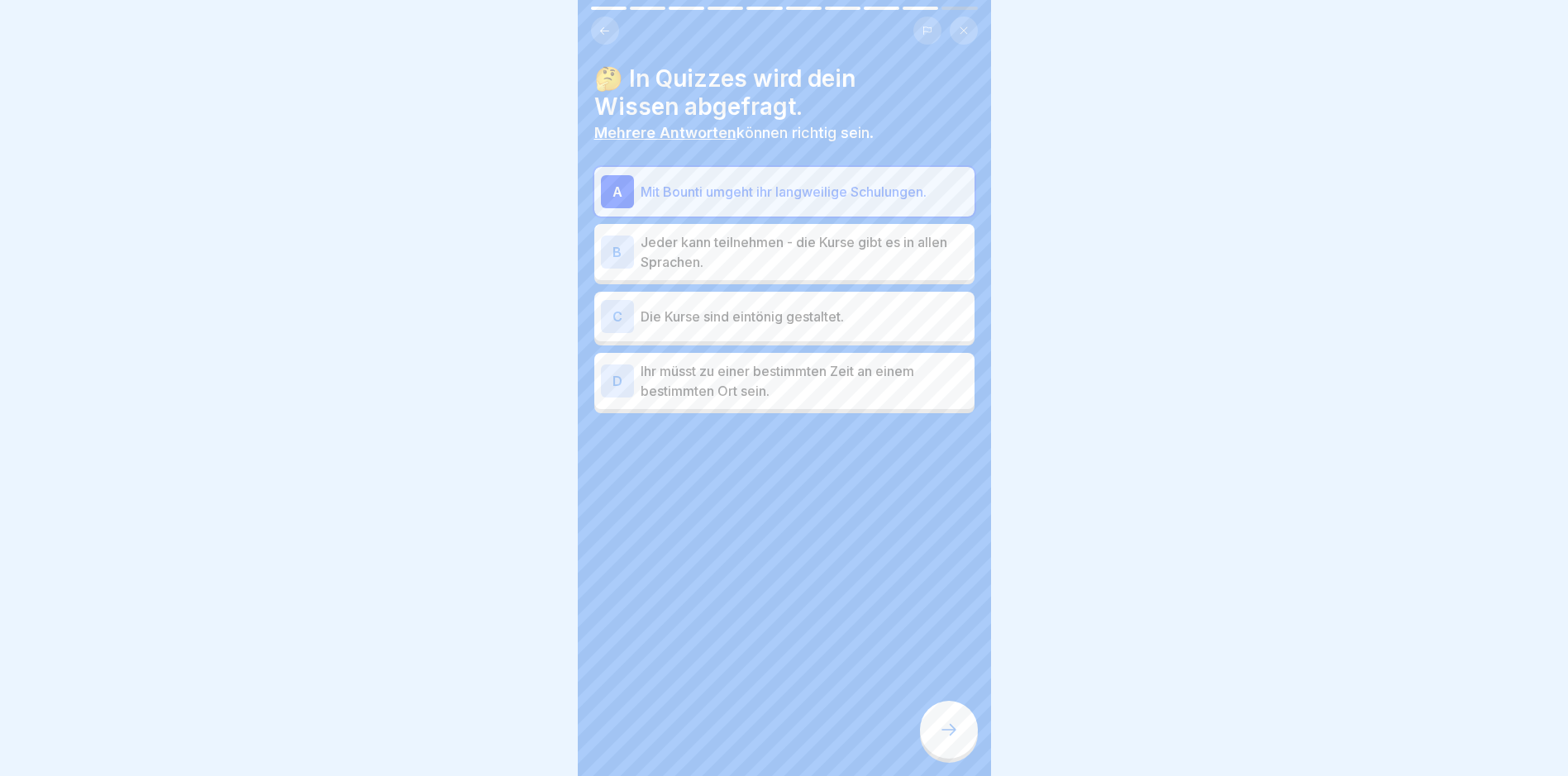
click at [758, 242] on p "Jeder kann teilnehmen - die Kurse gibt es in allen Sprachen." at bounding box center [805, 252] width 328 height 39
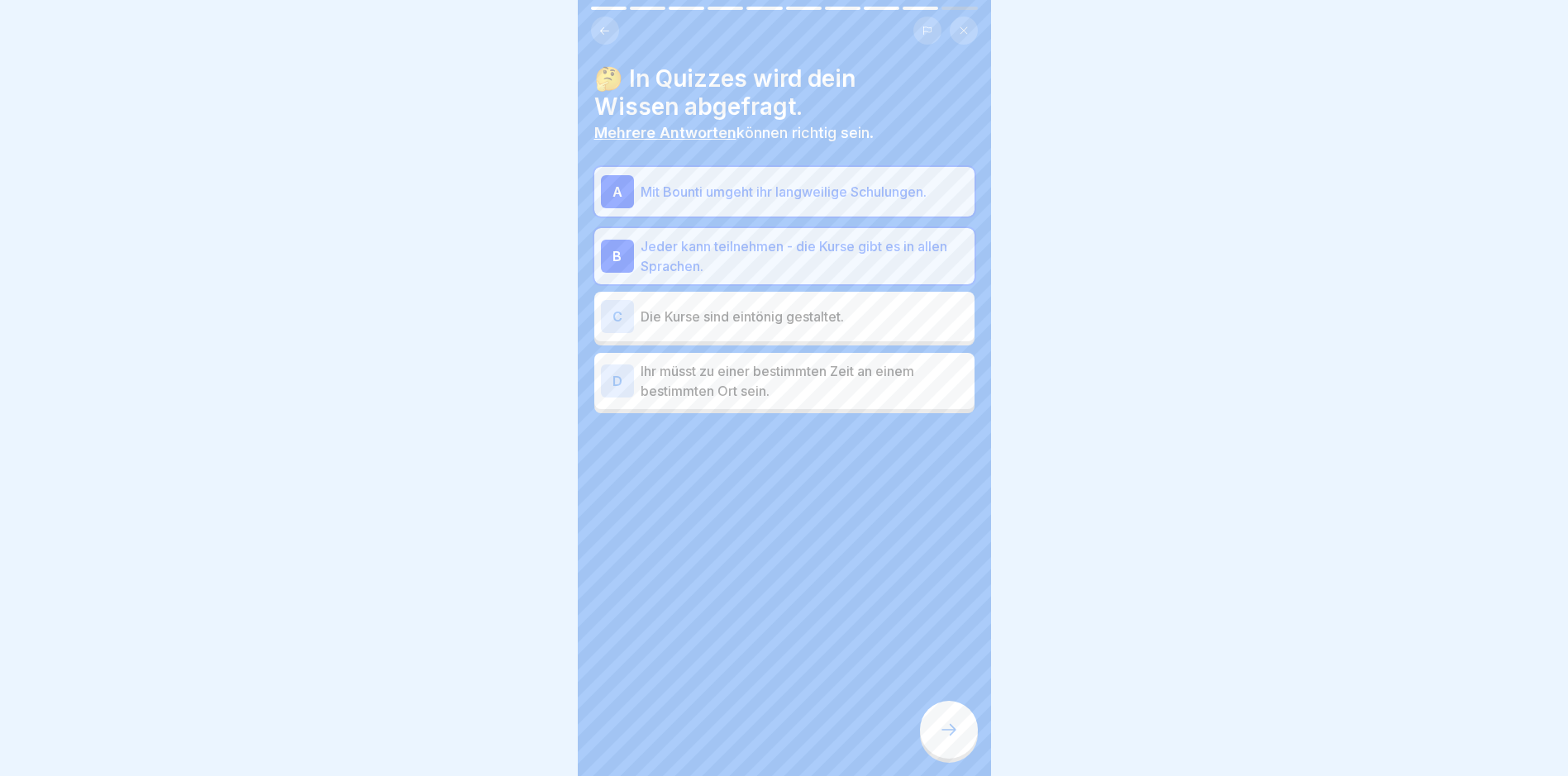
click at [954, 738] on icon at bounding box center [949, 730] width 20 height 20
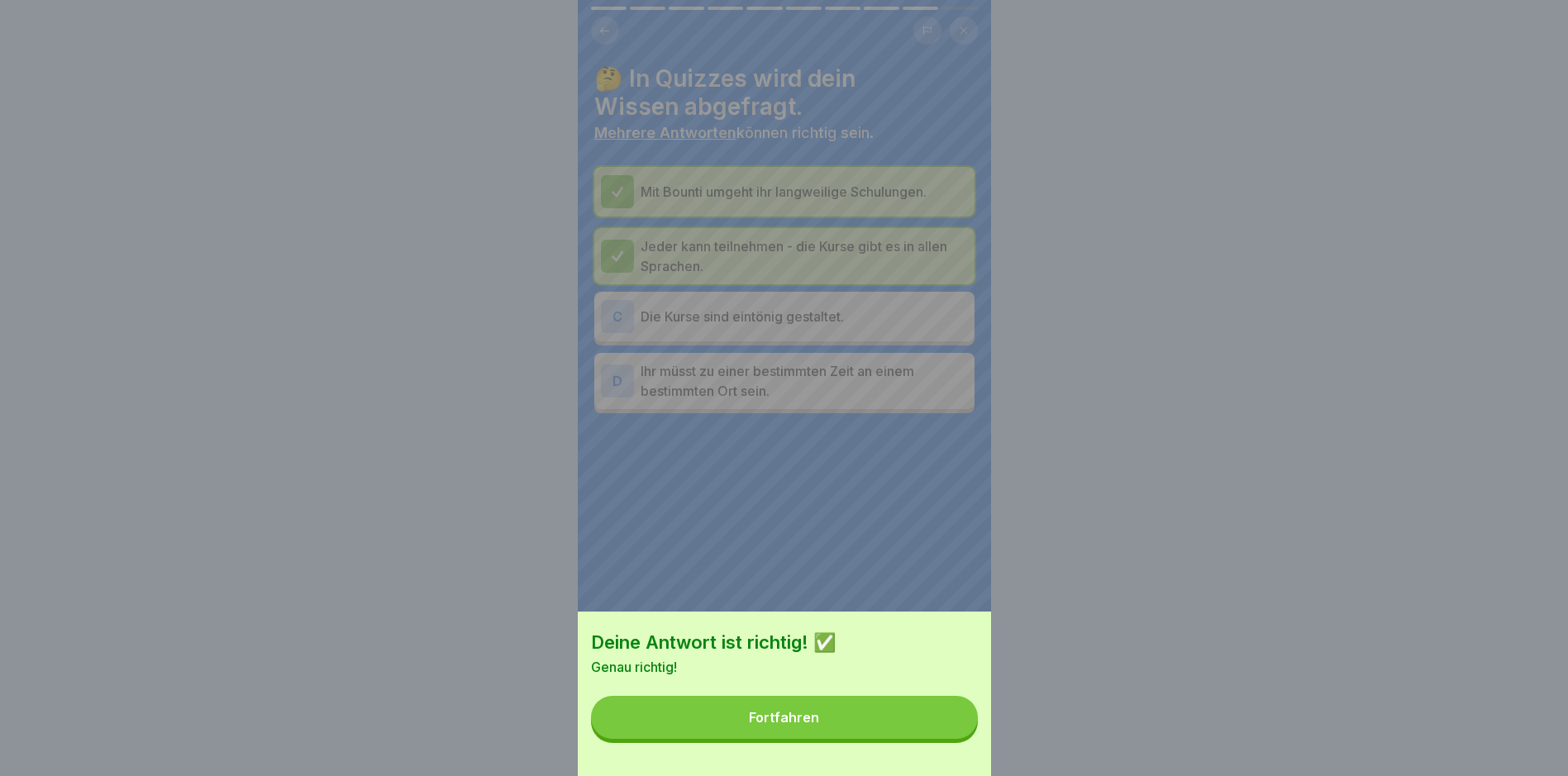
click at [819, 725] on div "Fortfahren" at bounding box center [784, 717] width 70 height 15
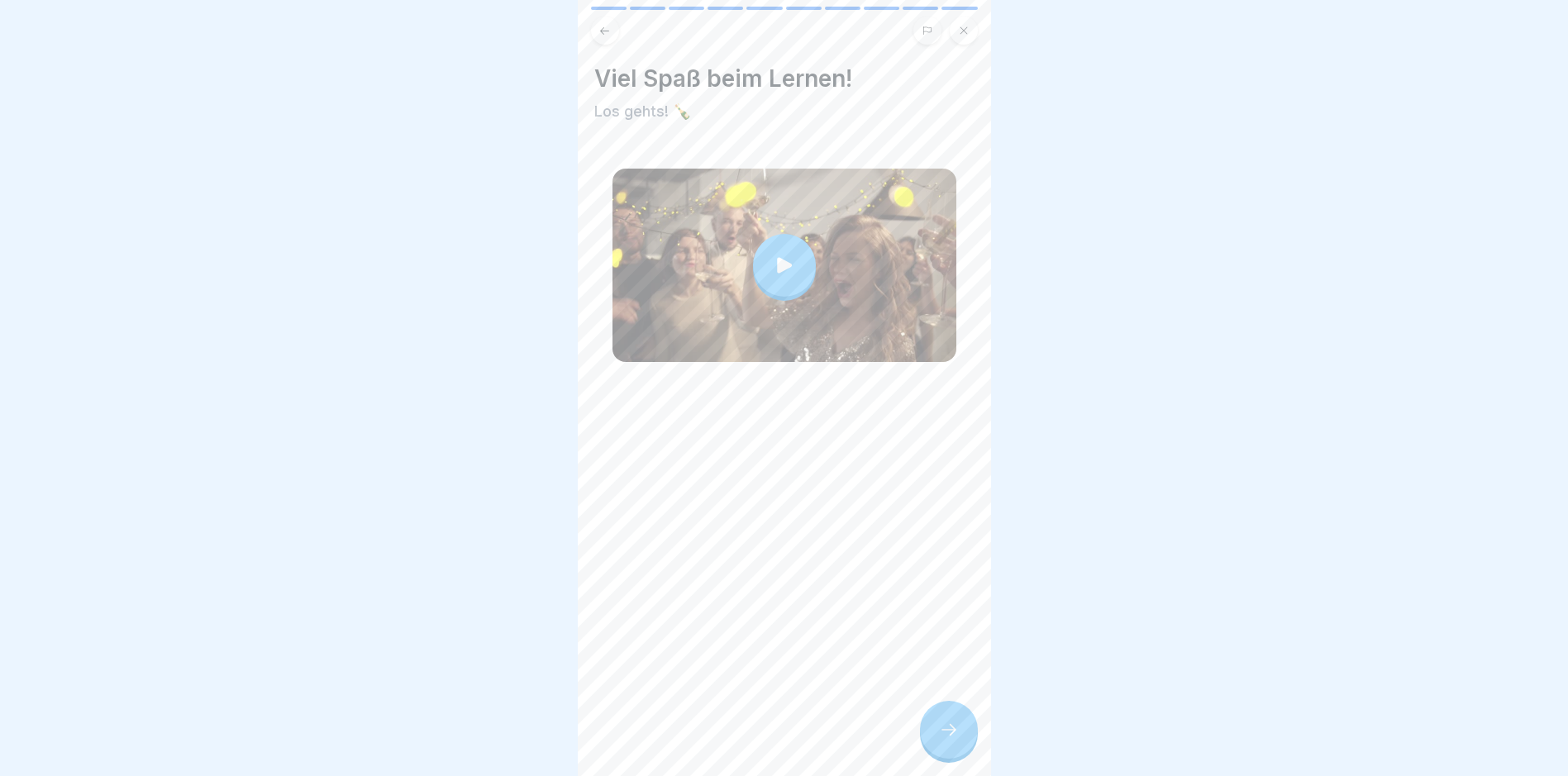
click at [943, 759] on div at bounding box center [948, 729] width 58 height 58
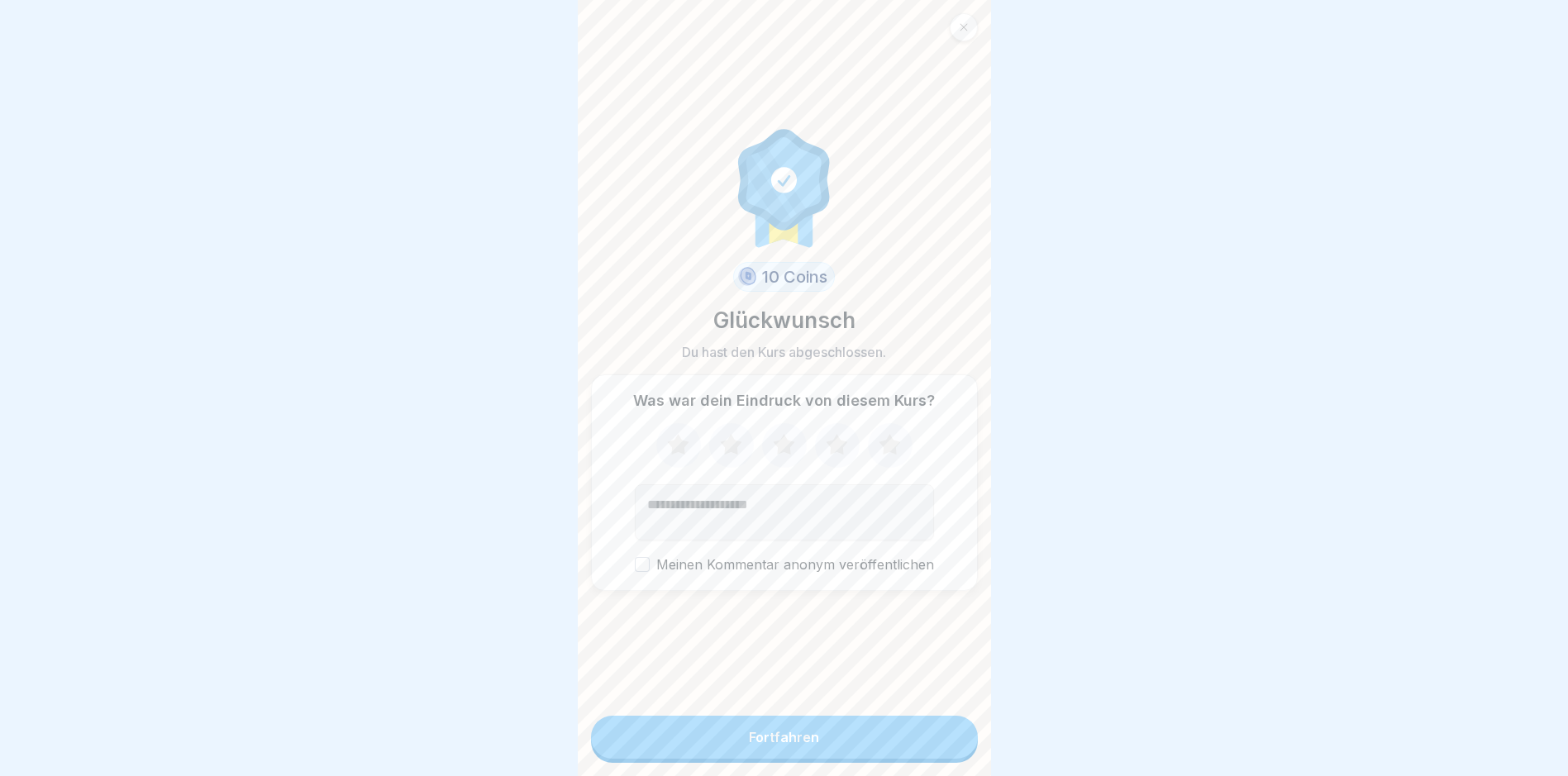
click at [835, 755] on button "Fortfahren" at bounding box center [784, 737] width 387 height 43
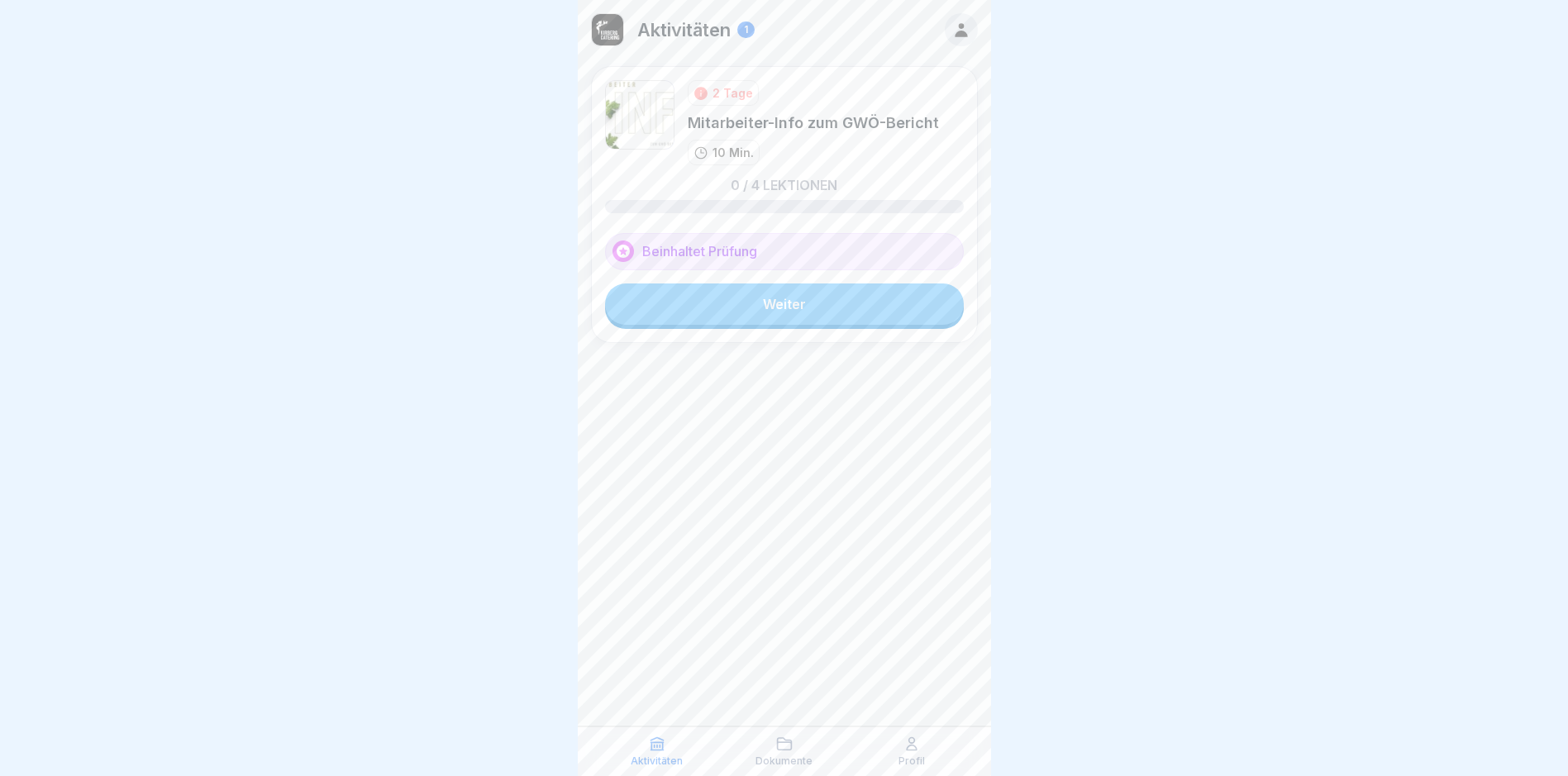
click at [835, 311] on link "Weiter" at bounding box center [784, 304] width 359 height 41
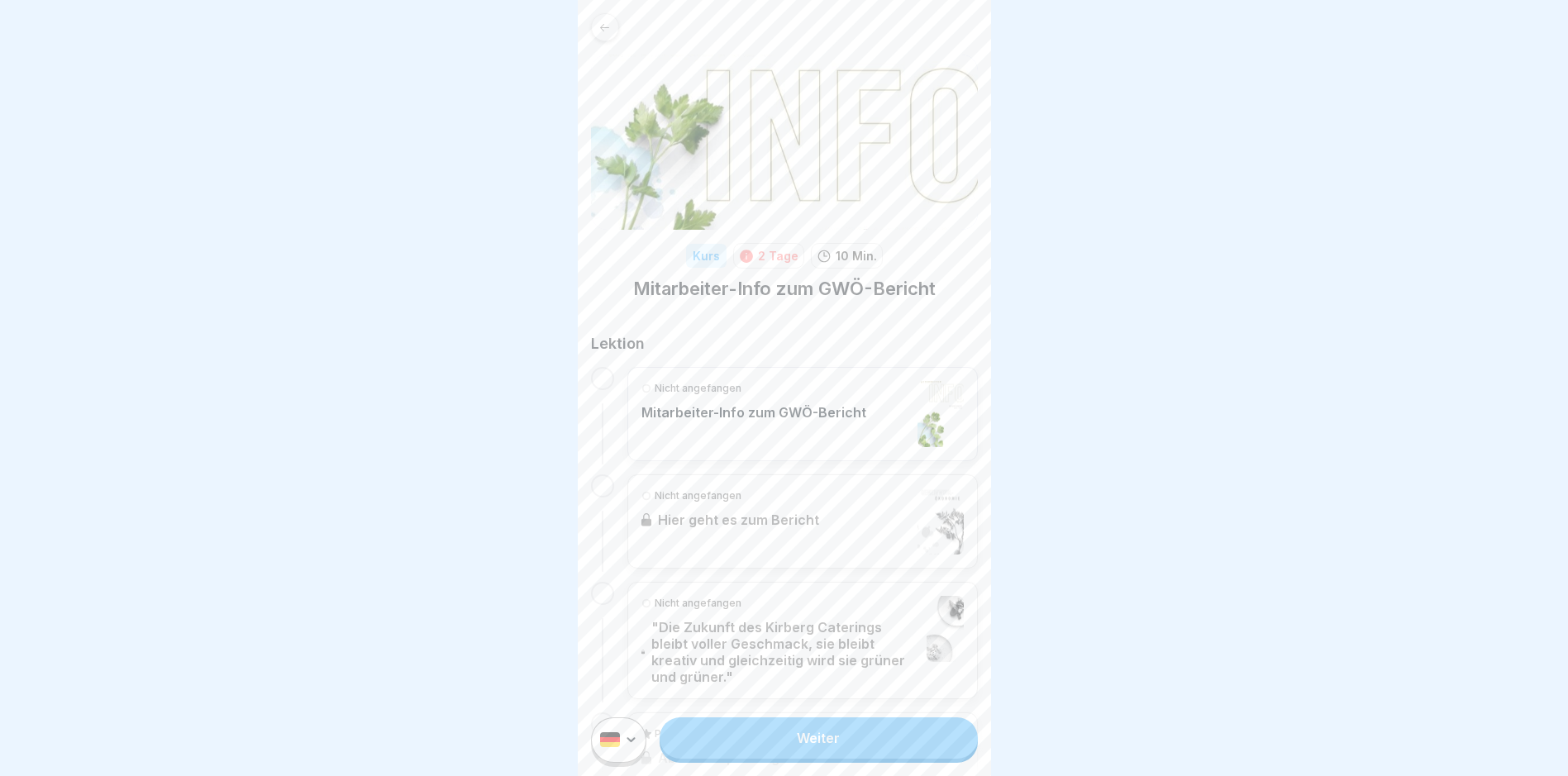
click at [840, 752] on link "Weiter" at bounding box center [818, 738] width 318 height 41
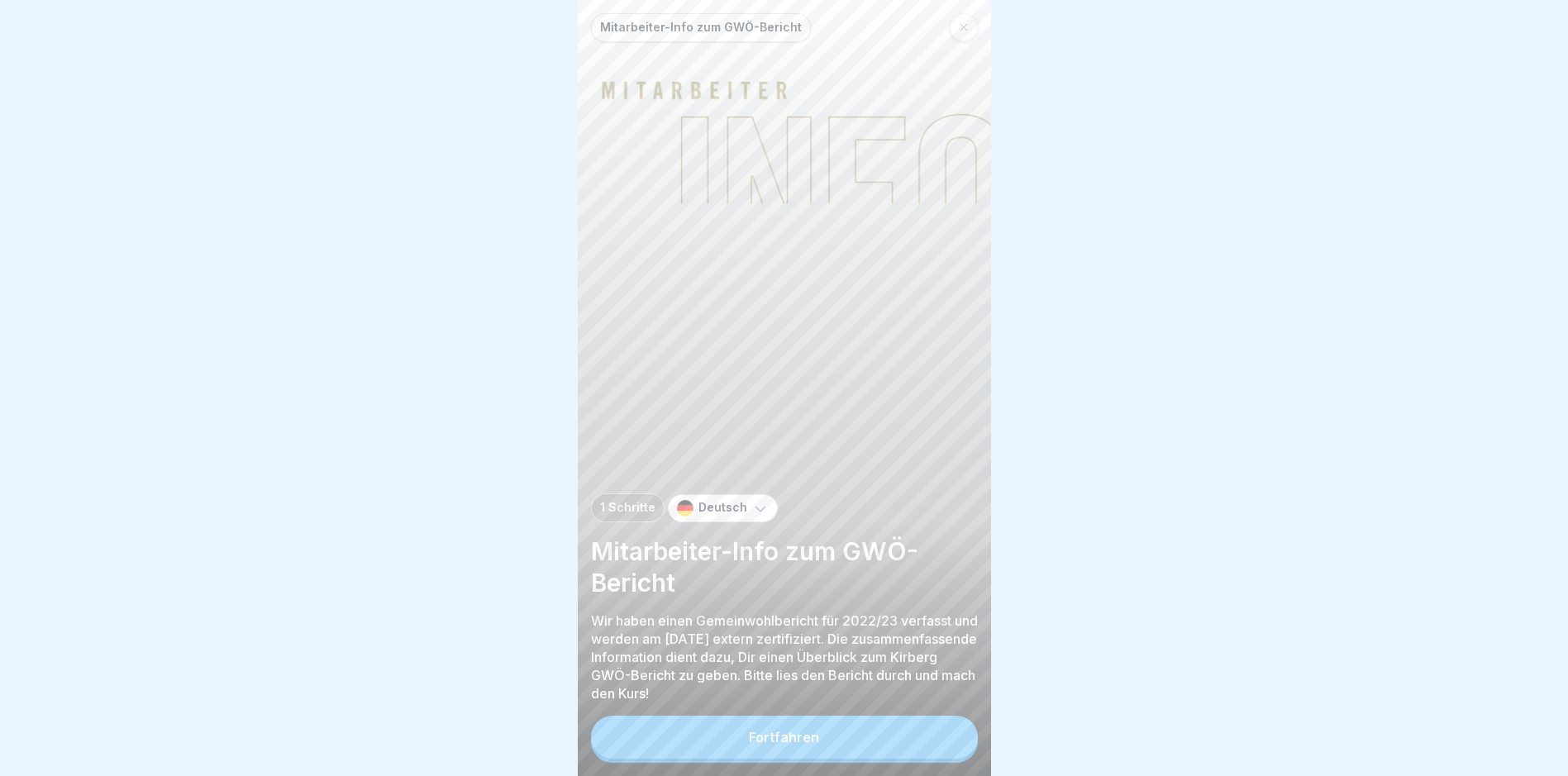
click at [768, 745] on div "Fortfahren" at bounding box center [784, 737] width 70 height 15
